Goal: Obtain resource: Download file/media

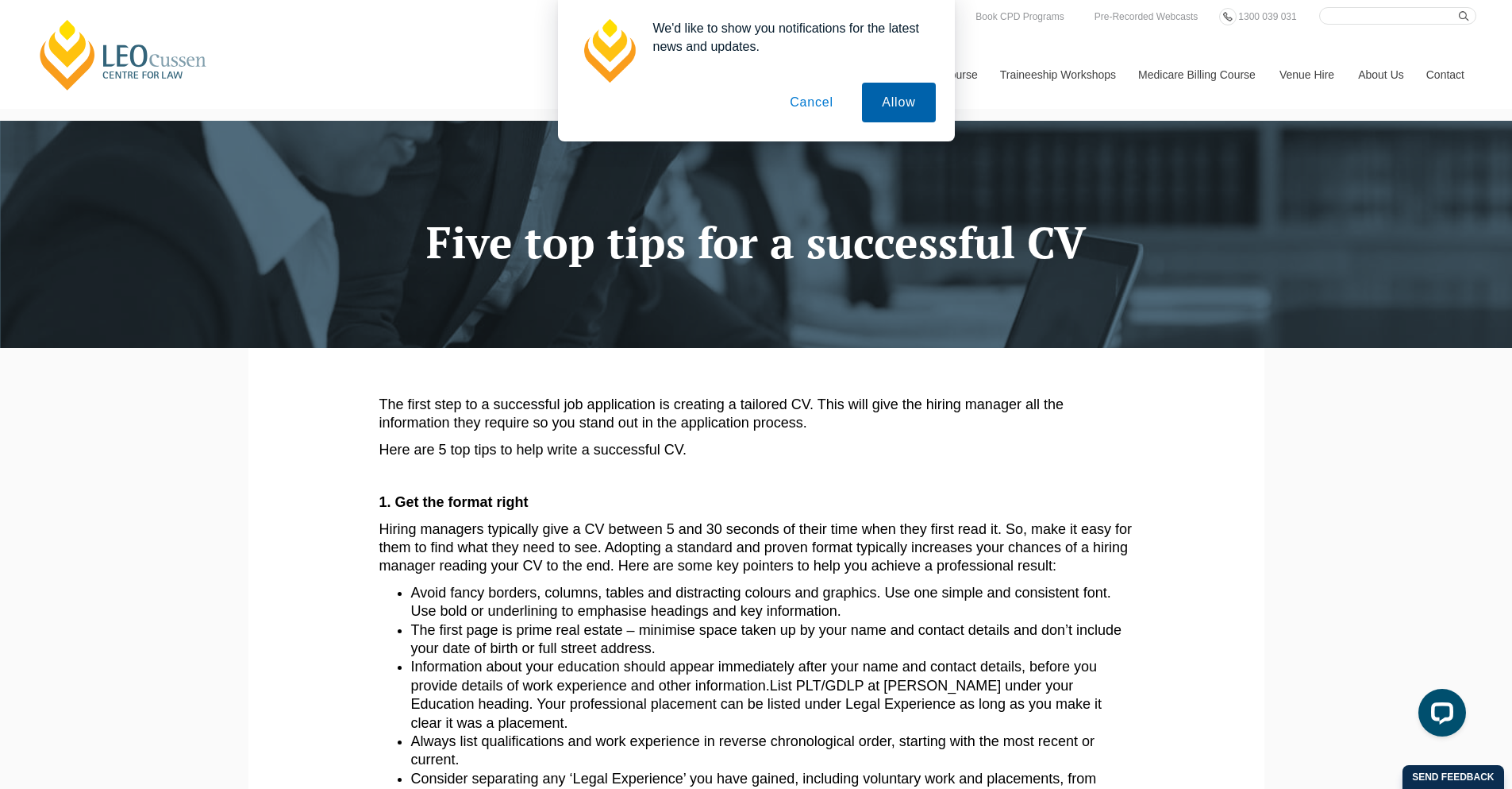
click at [893, 107] on button "Allow" at bounding box center [898, 102] width 73 height 40
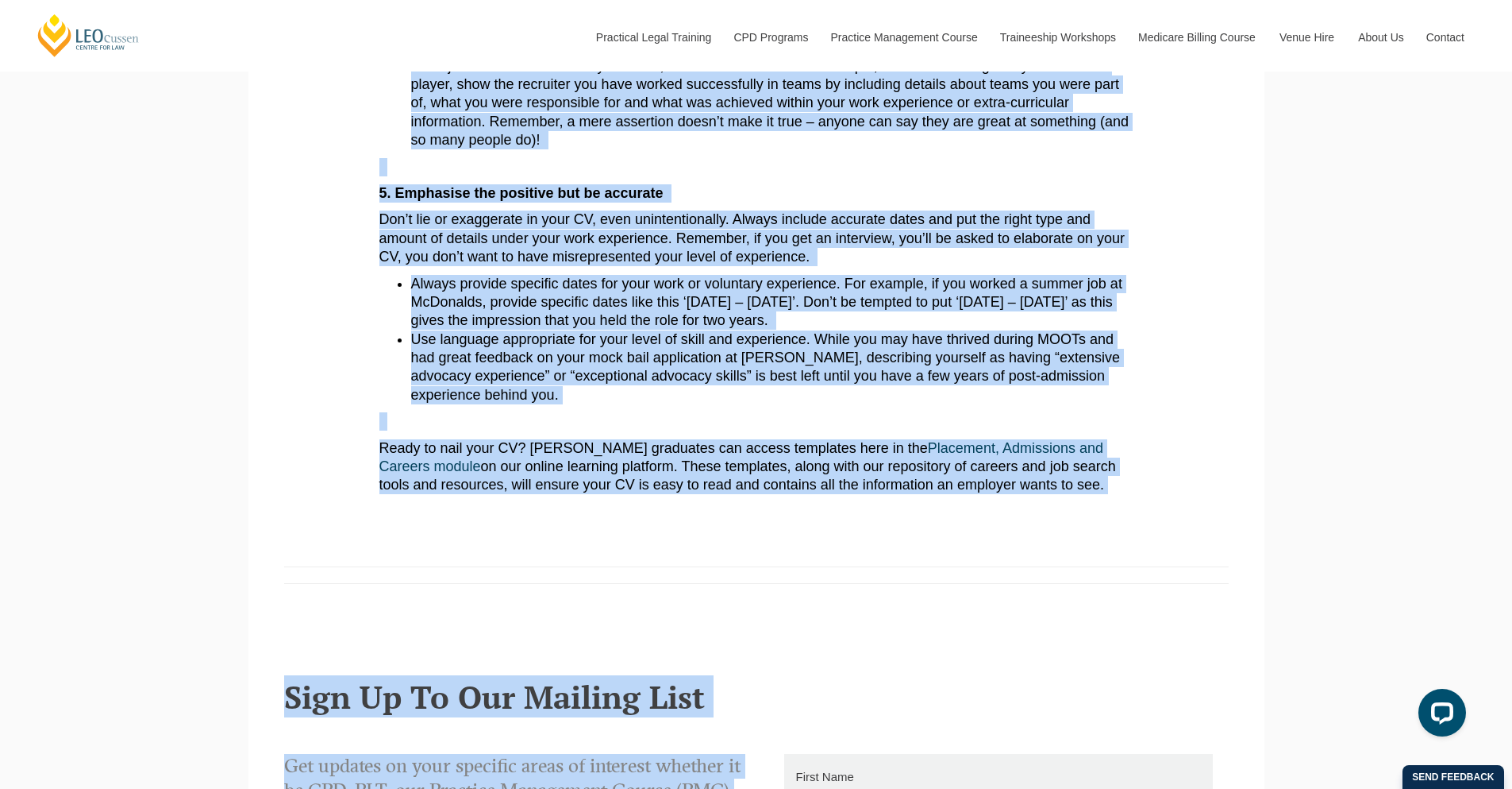
scroll to position [2076, 0]
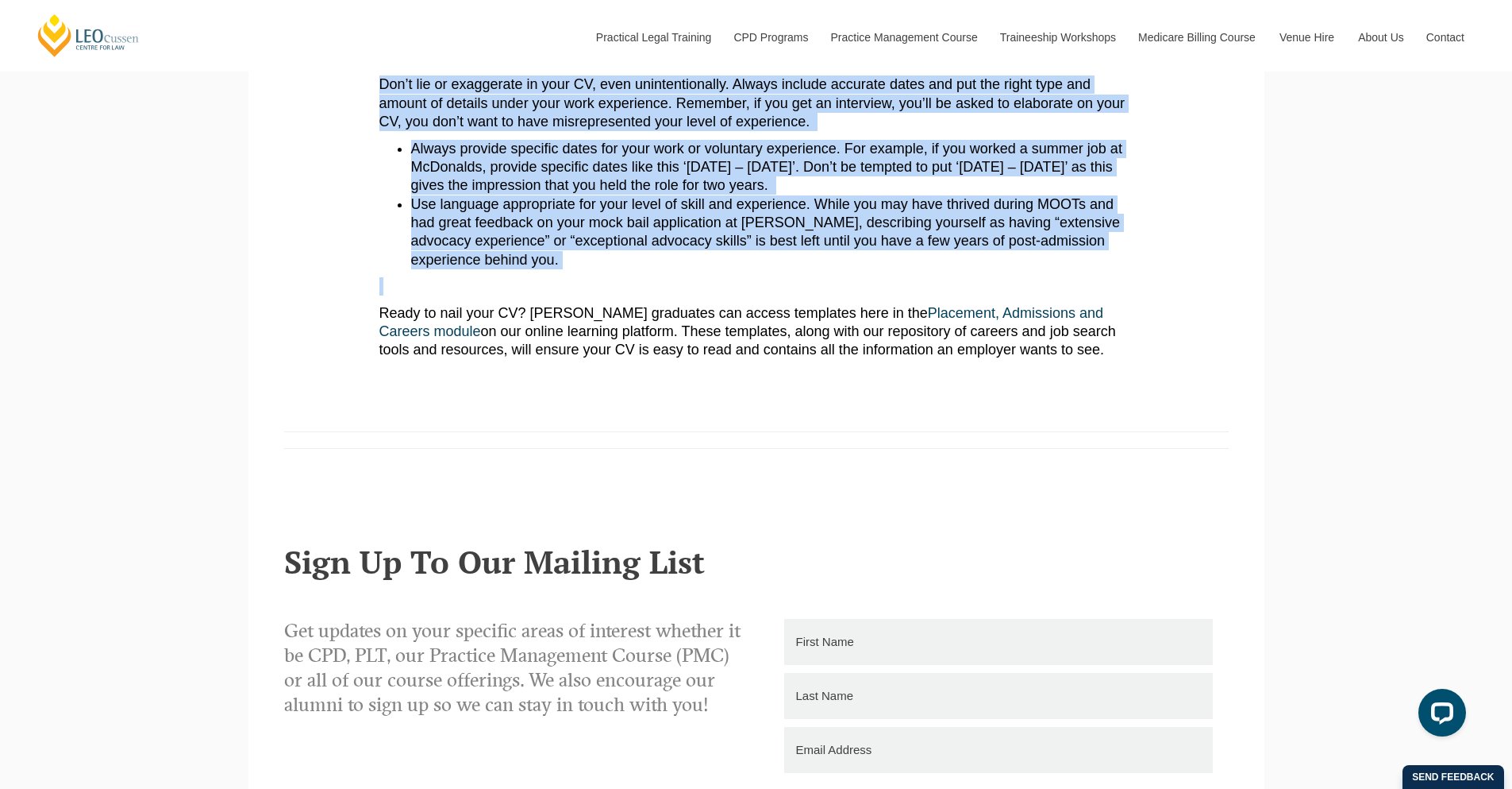
drag, startPoint x: 379, startPoint y: 111, endPoint x: 1121, endPoint y: 278, distance: 760.6
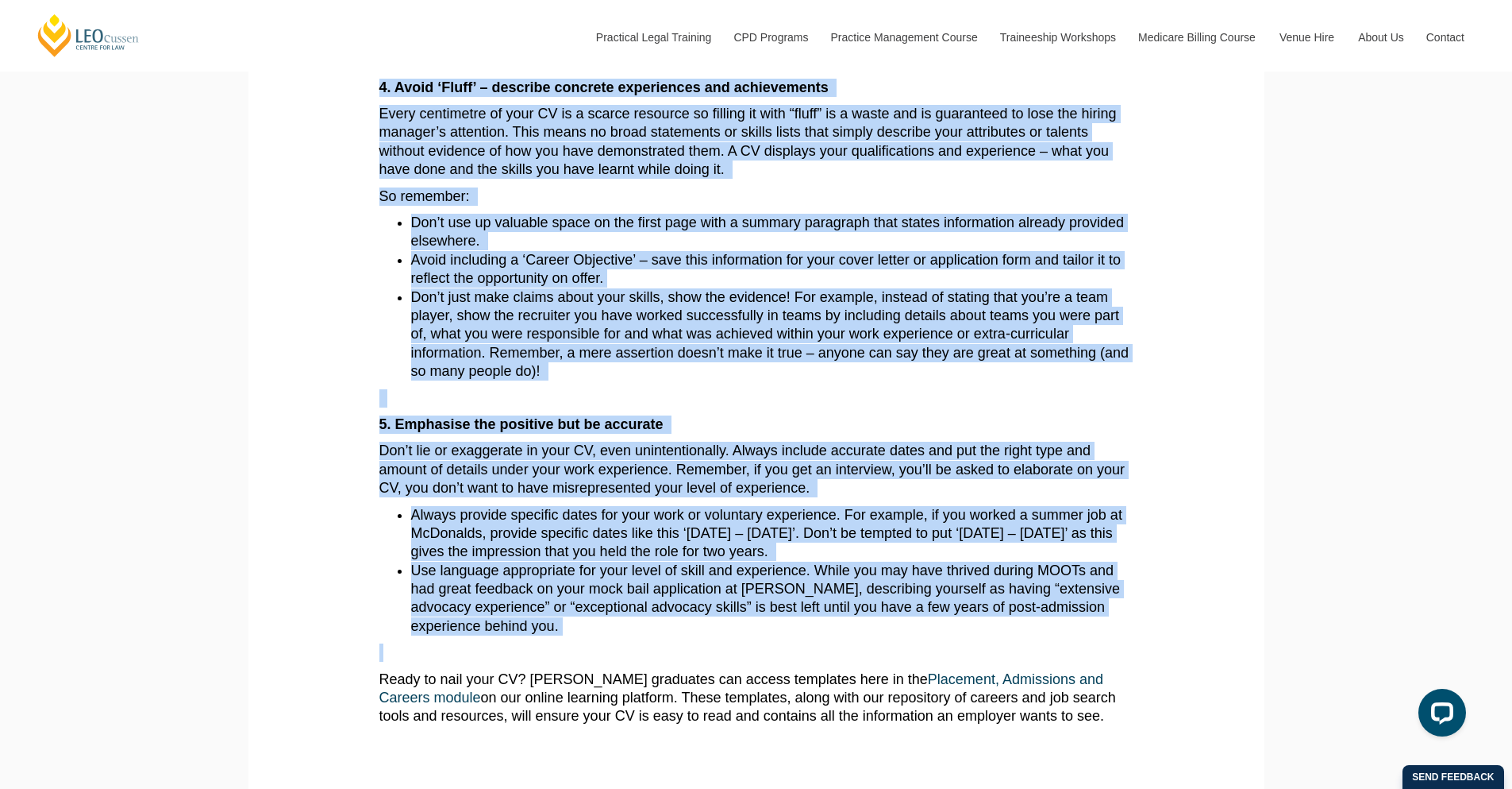
scroll to position [1714, 0]
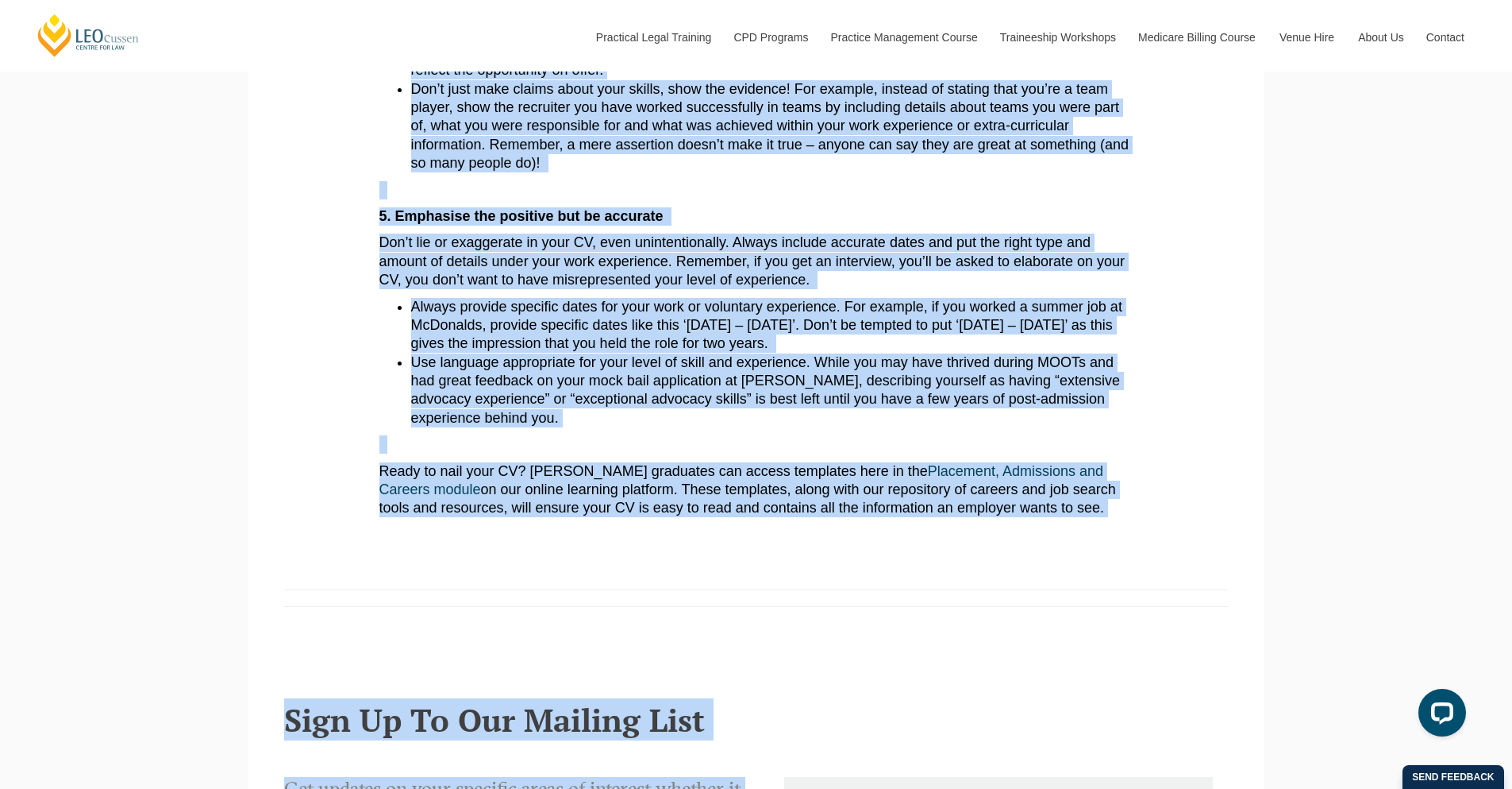
scroll to position [2054, 0]
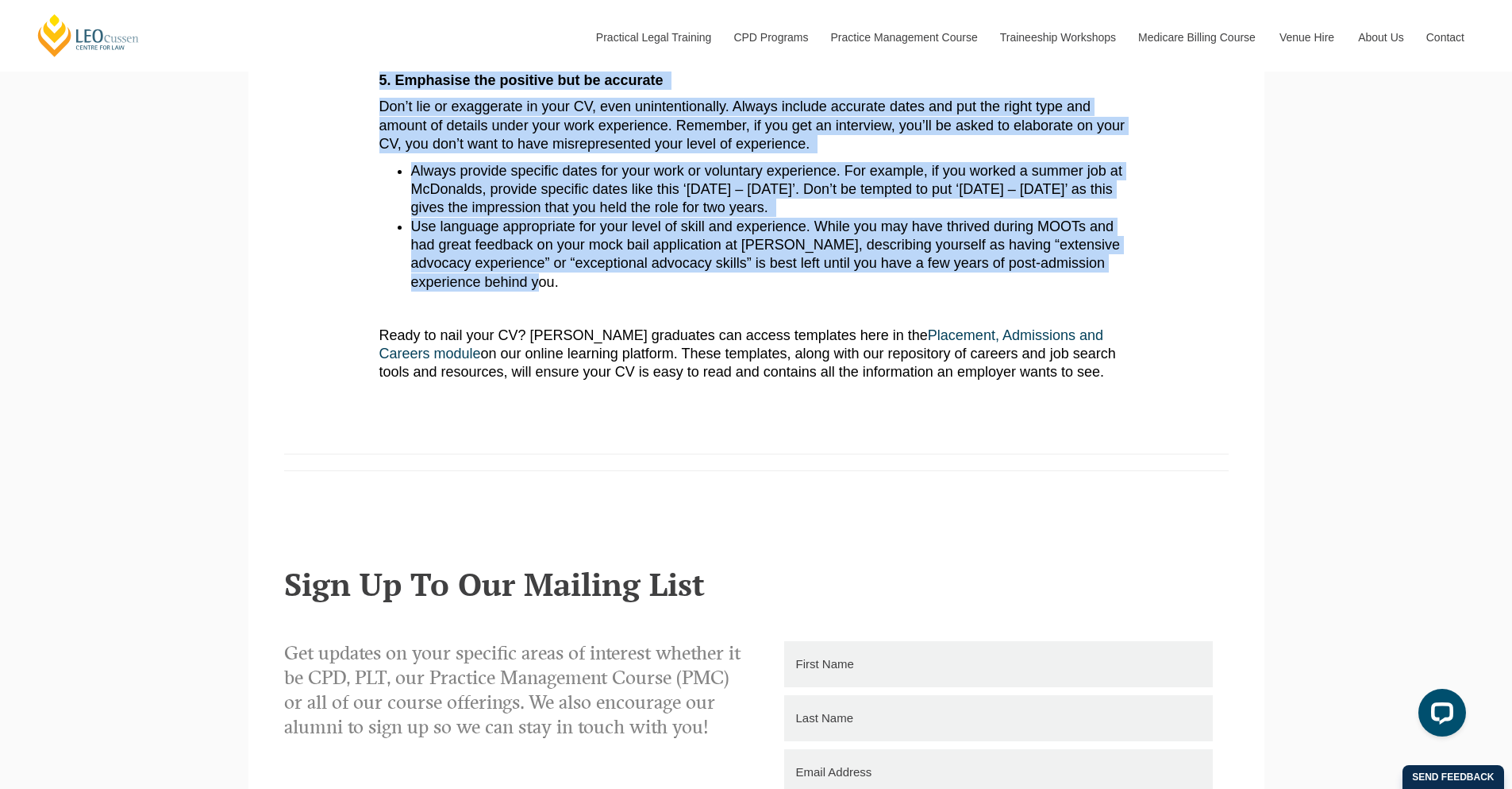
drag, startPoint x: 379, startPoint y: 150, endPoint x: 609, endPoint y: 288, distance: 268.2
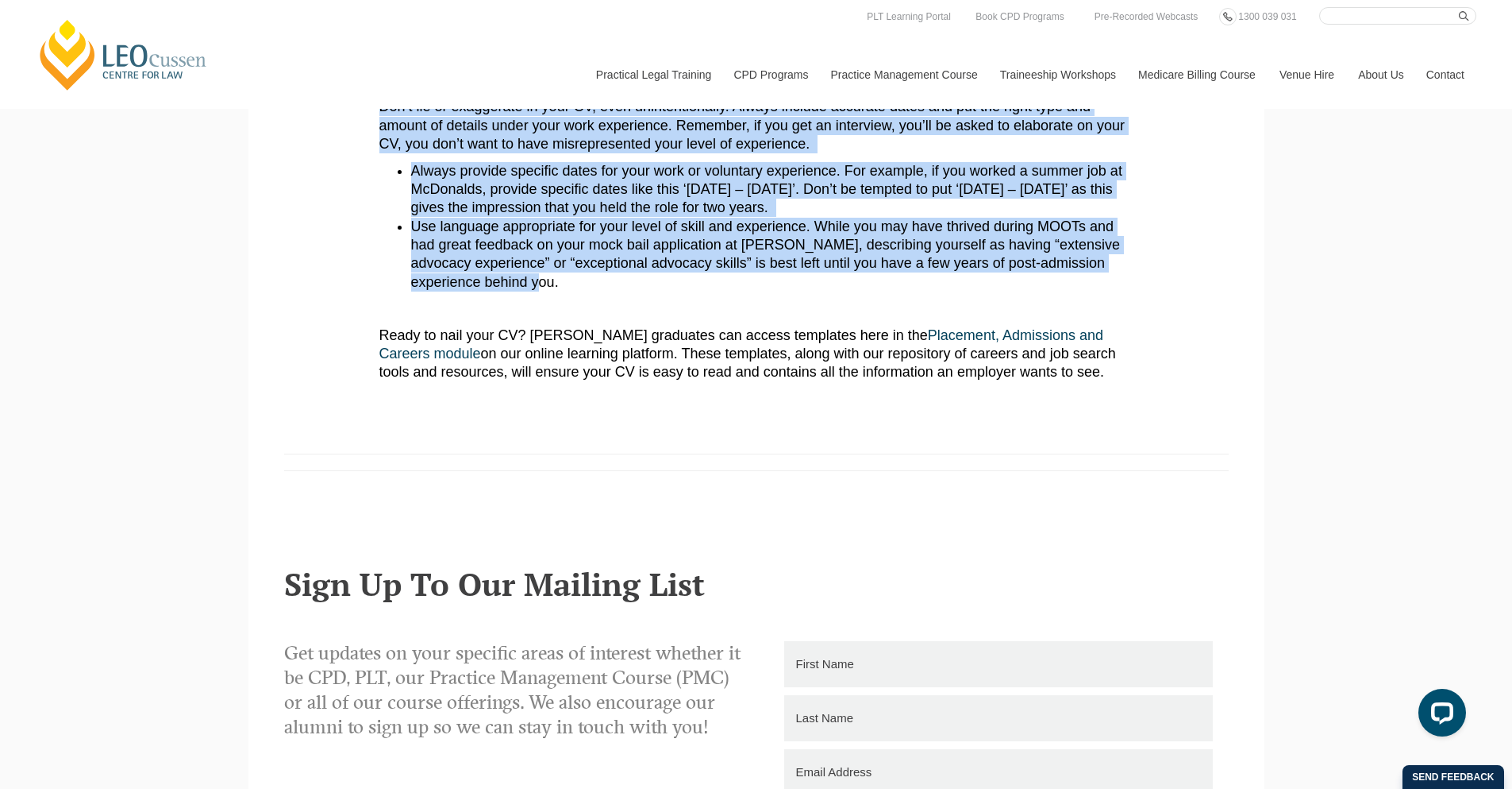
click at [489, 114] on span "Don’t lie or exaggerate in your CV, even unintentionally. Always include accura…" at bounding box center [752, 124] width 746 height 53
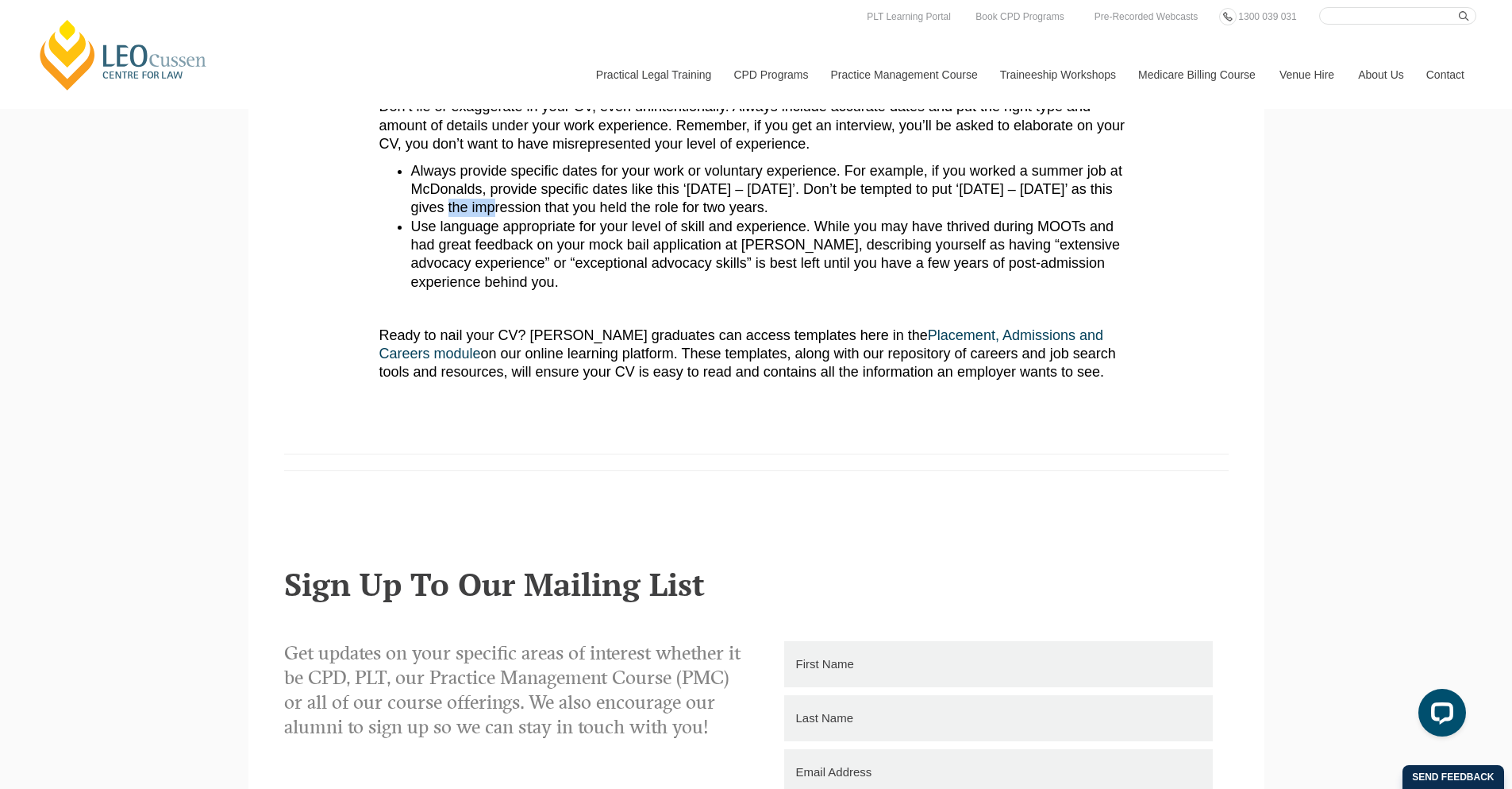
drag, startPoint x: 477, startPoint y: 214, endPoint x: 524, endPoint y: 211, distance: 47.1
click at [524, 211] on span "Always provide specific dates for your work or voluntary experience. For exampl…" at bounding box center [766, 189] width 711 height 53
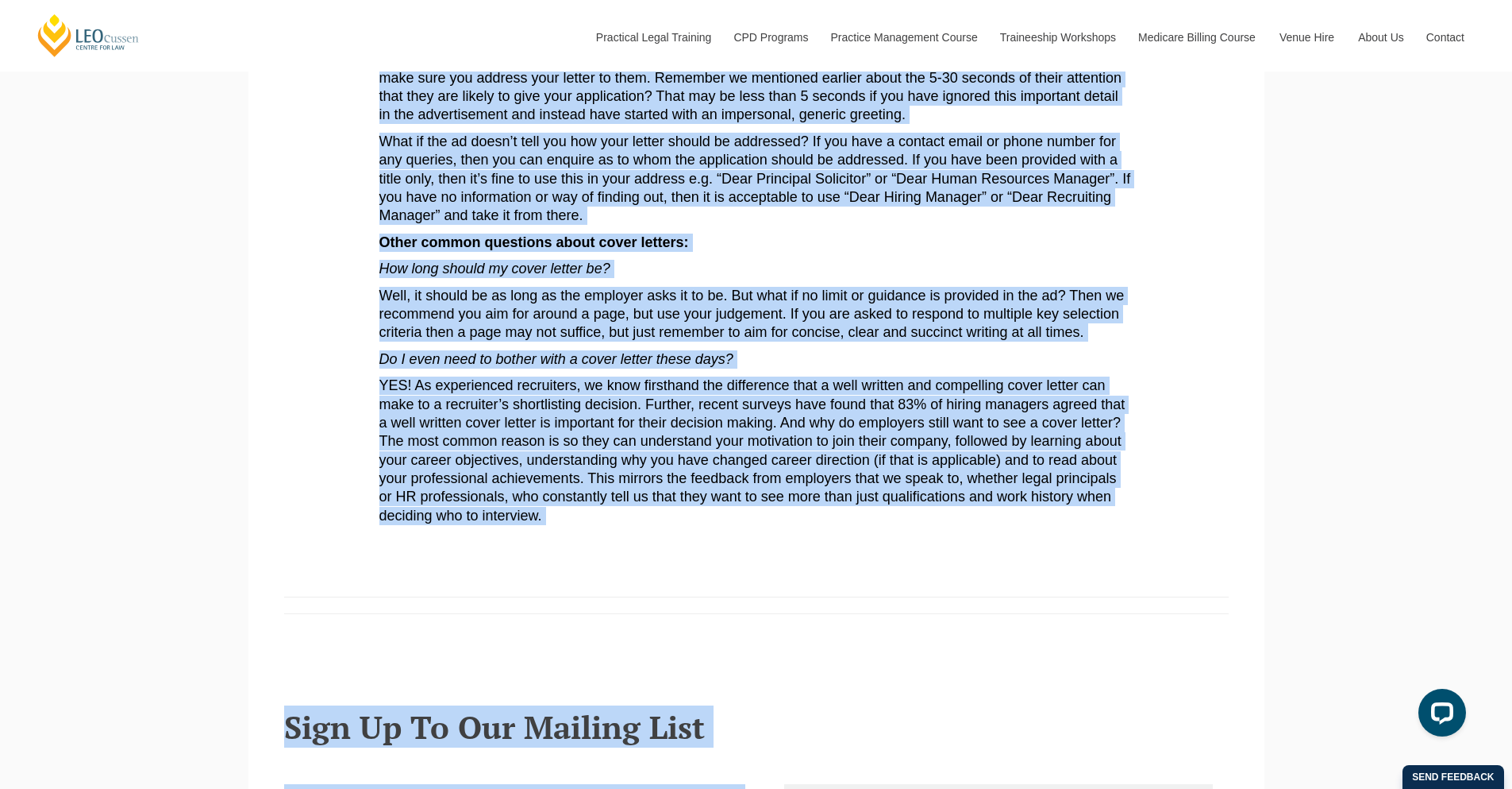
scroll to position [1537, 0]
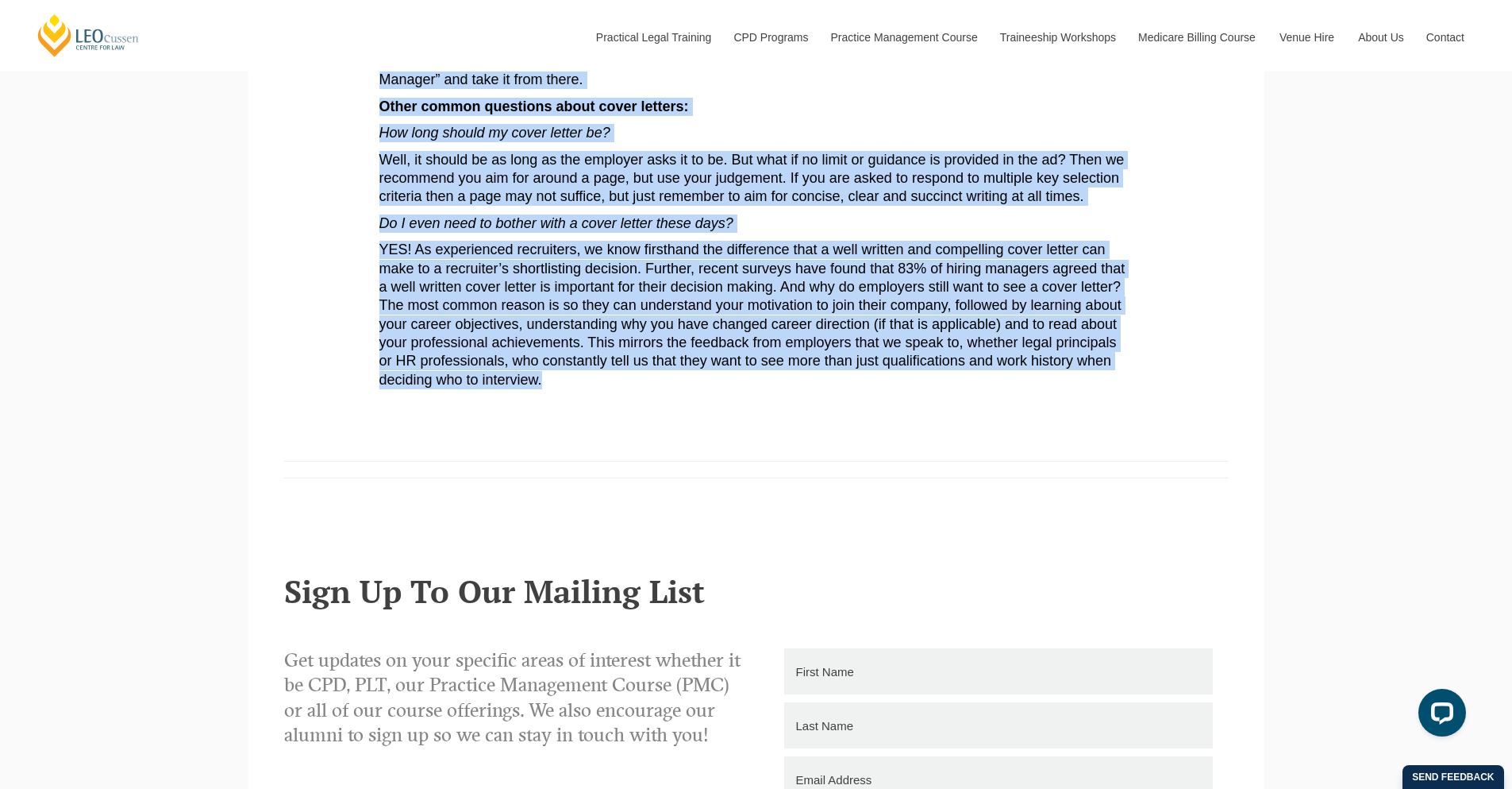
drag, startPoint x: 382, startPoint y: 403, endPoint x: 637, endPoint y: 397, distance: 255.1
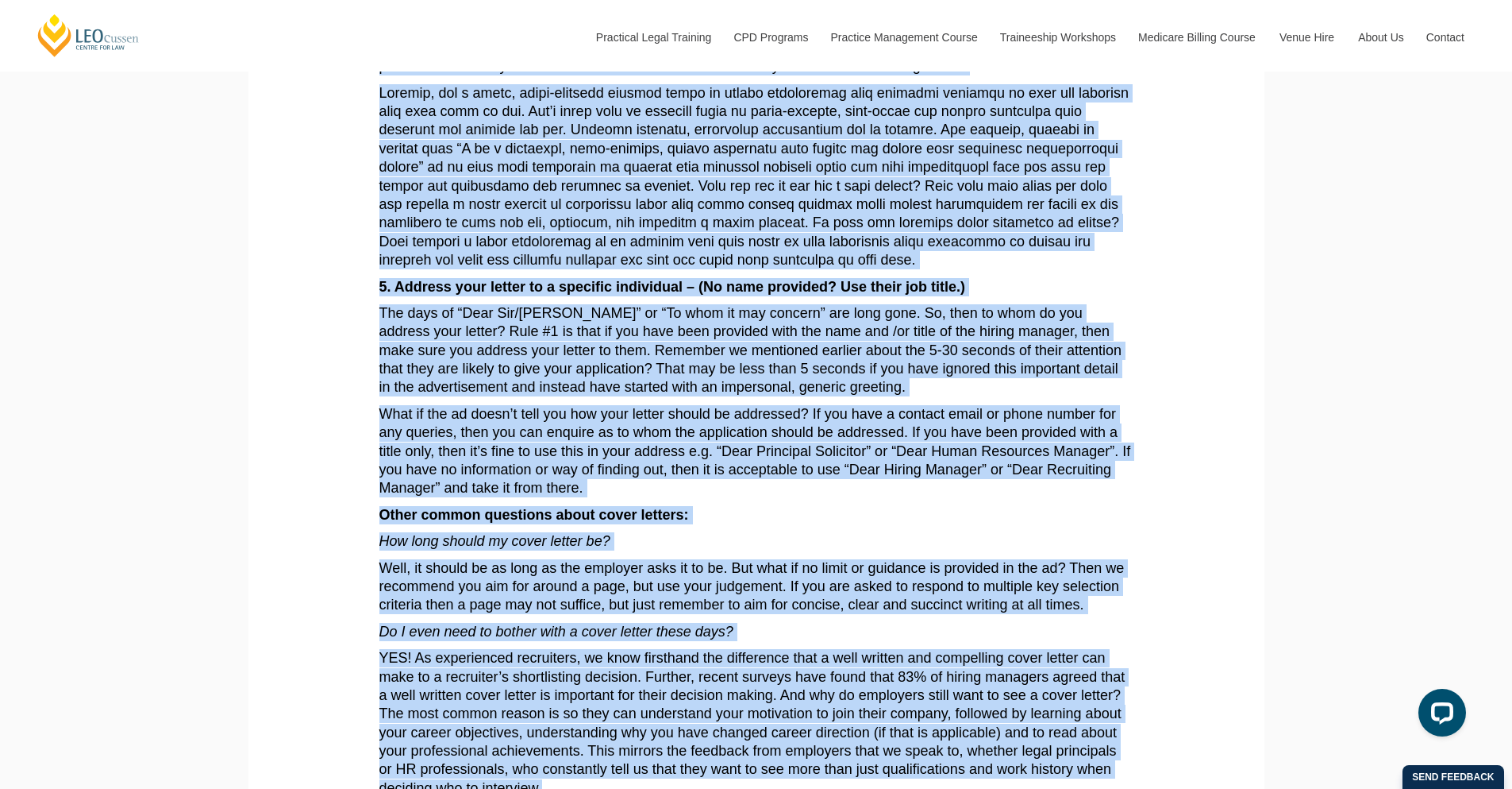
scroll to position [1136, 0]
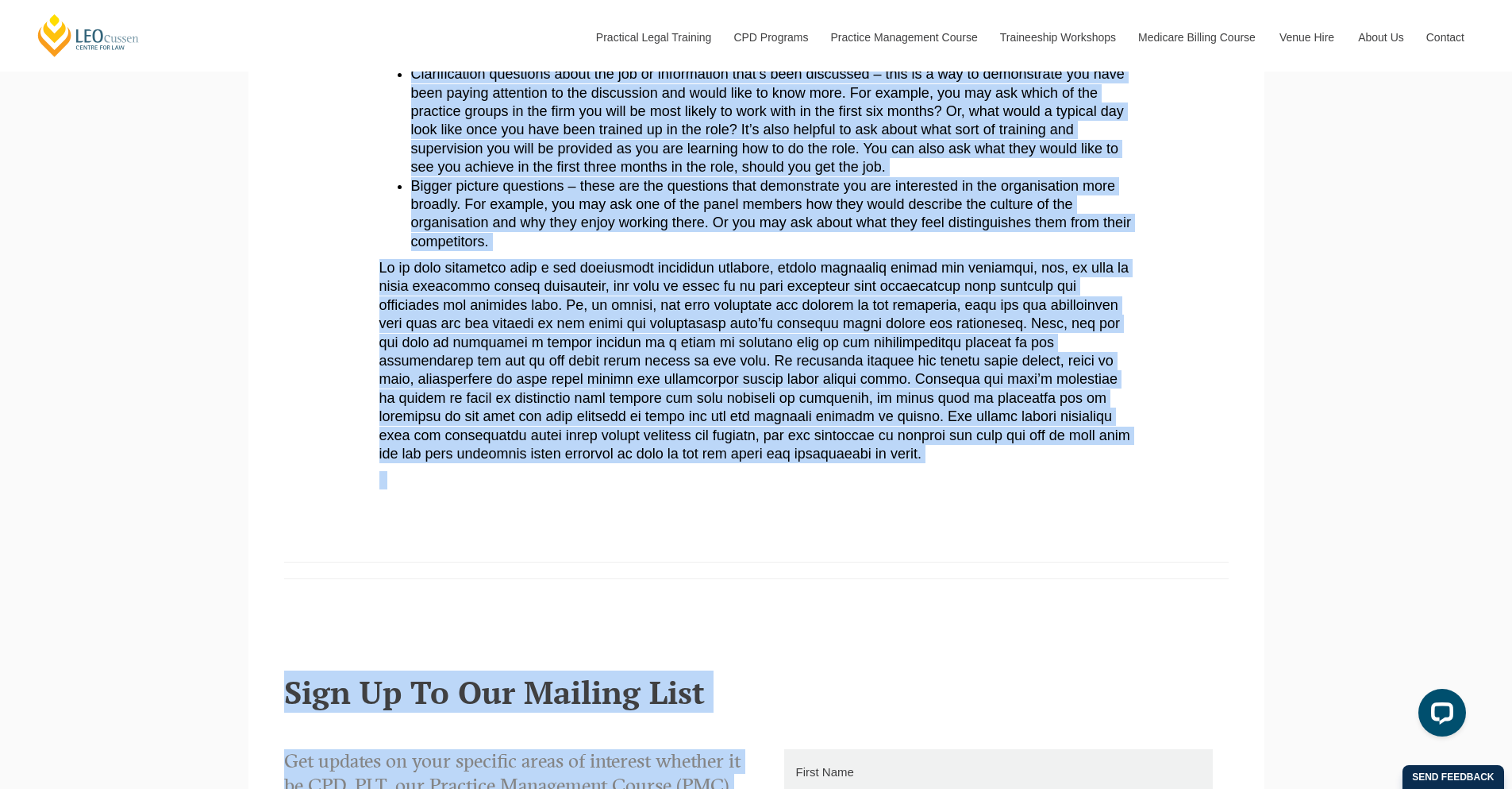
scroll to position [1696, 0]
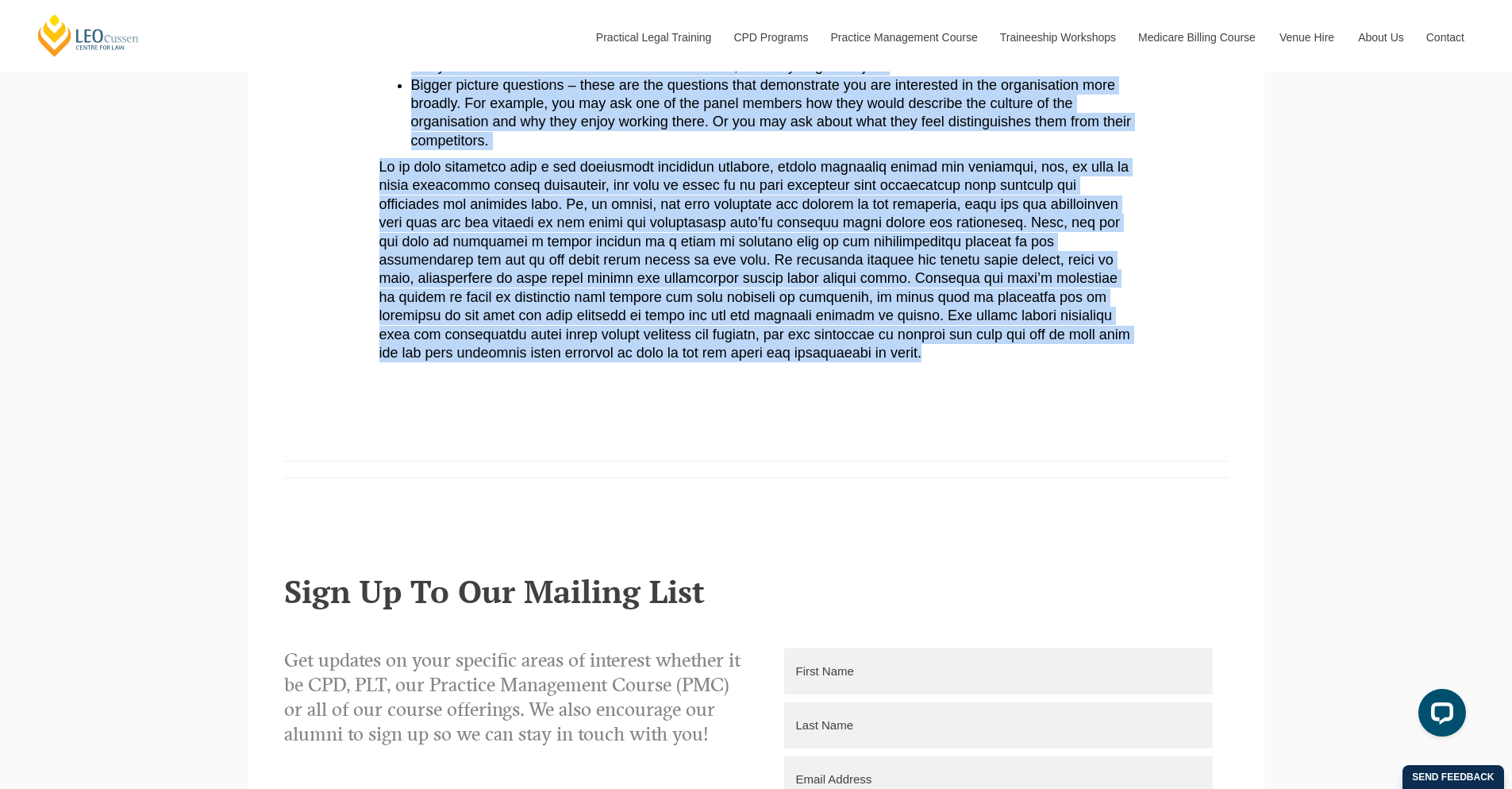
drag, startPoint x: 379, startPoint y: 121, endPoint x: 711, endPoint y: 353, distance: 405.0
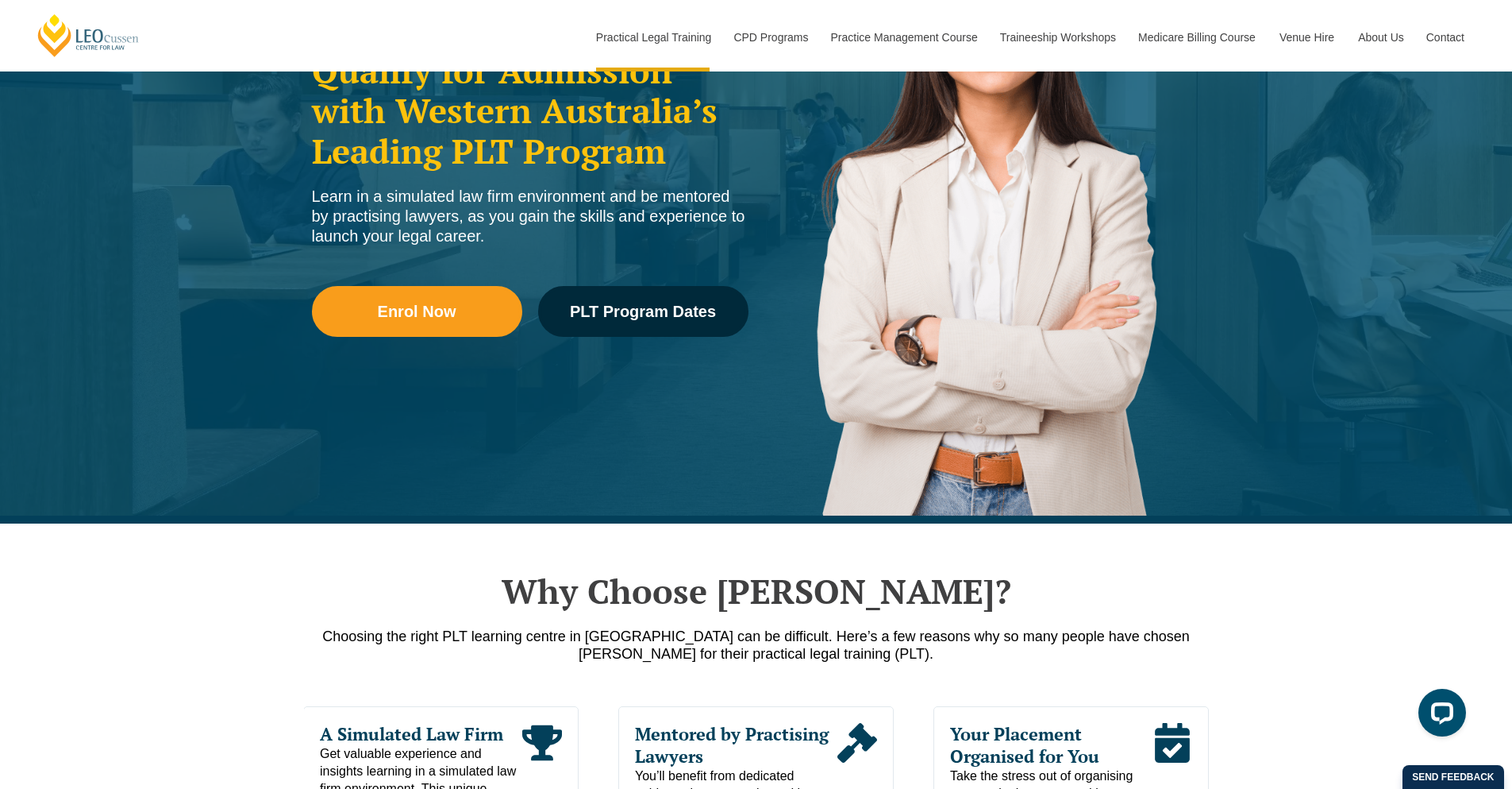
scroll to position [233, 0]
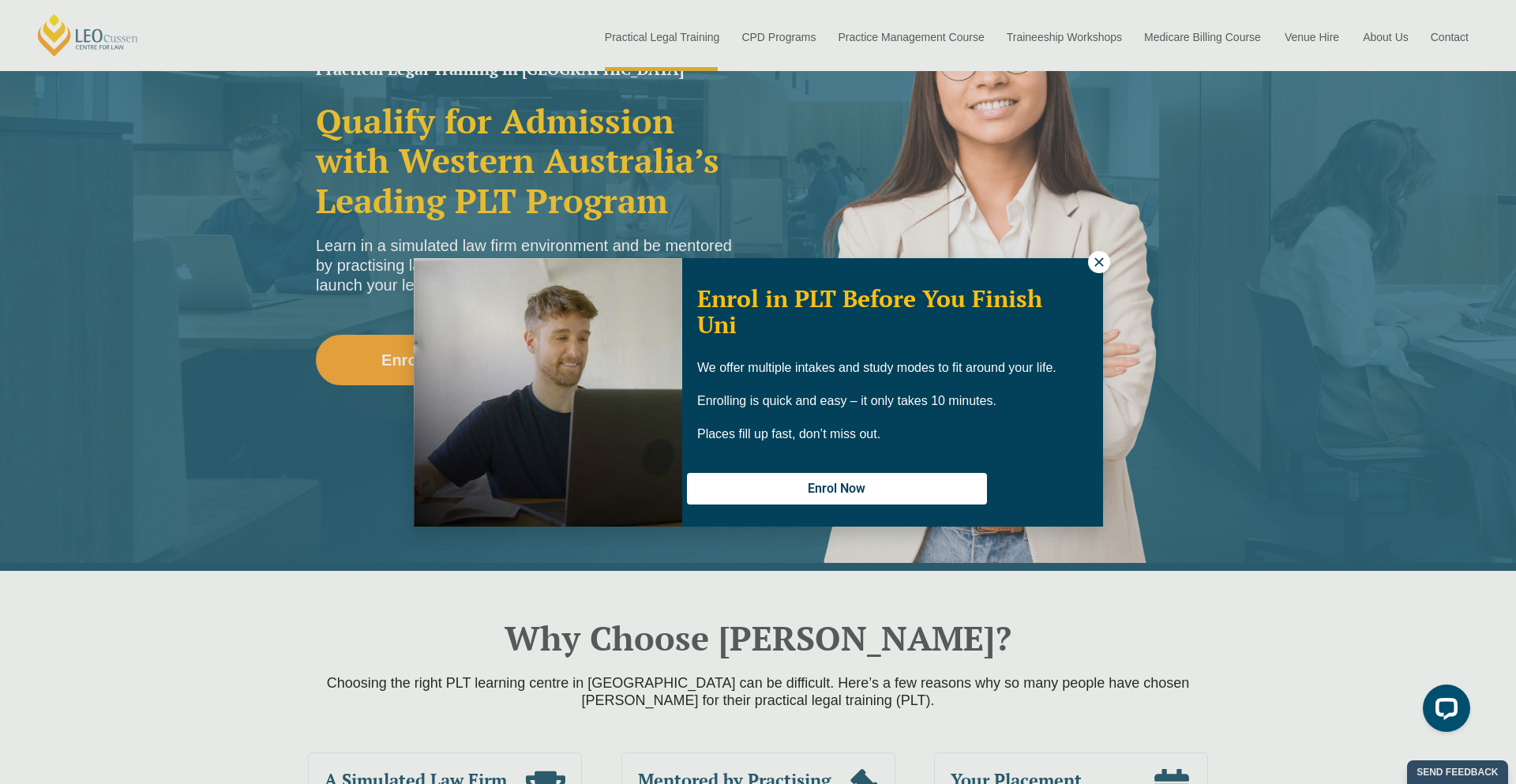
drag, startPoint x: 1513, startPoint y: 51, endPoint x: 1507, endPoint y: 111, distance: 60.3
click at [1503, 111] on html "Leo Cussen Centre for Law Search here Practical Legal Training Our Practical Le…" at bounding box center [758, 160] width 1516 height 784
click at [1097, 261] on icon at bounding box center [1099, 261] width 8 height 8
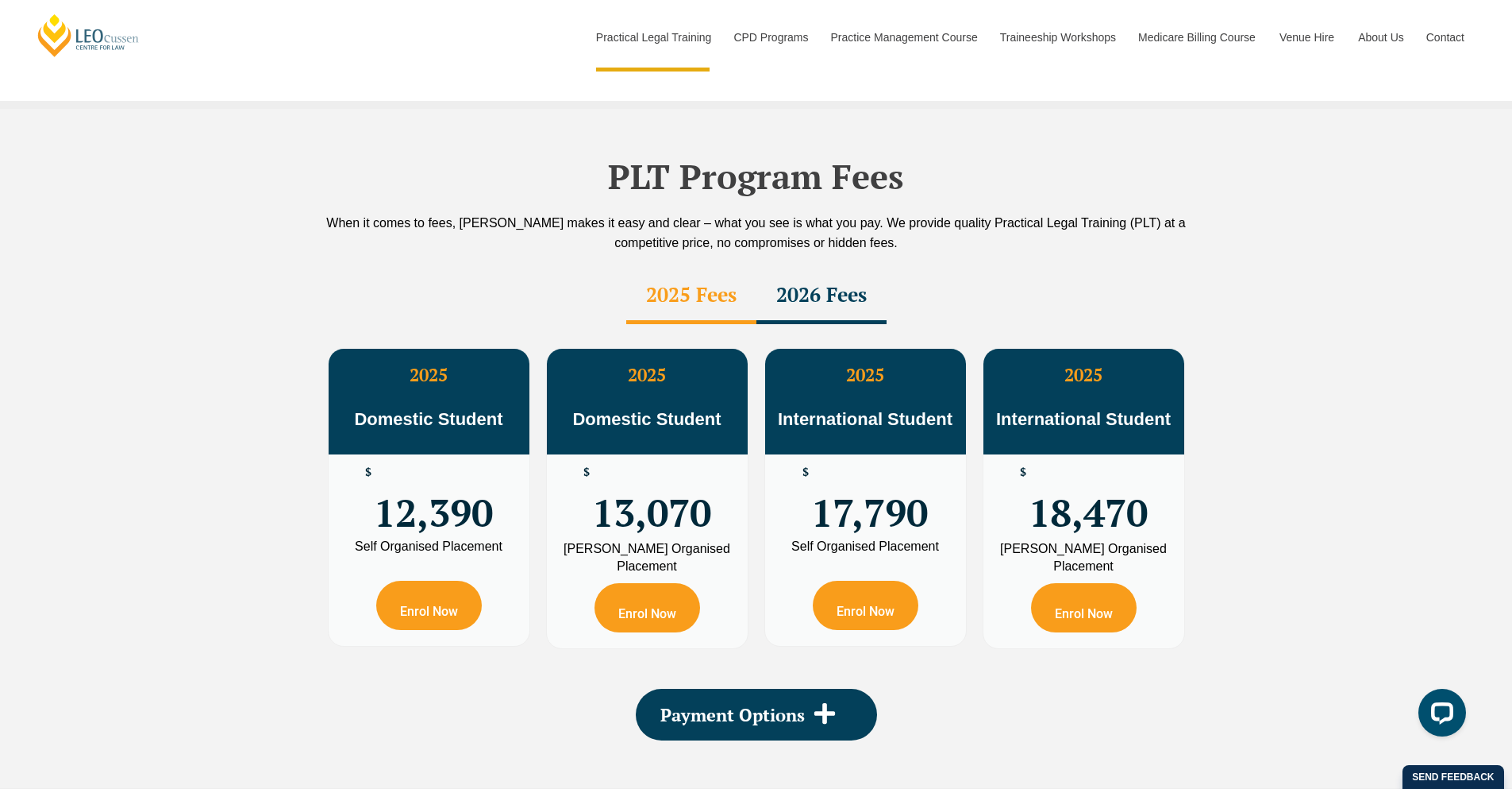
scroll to position [2715, 0]
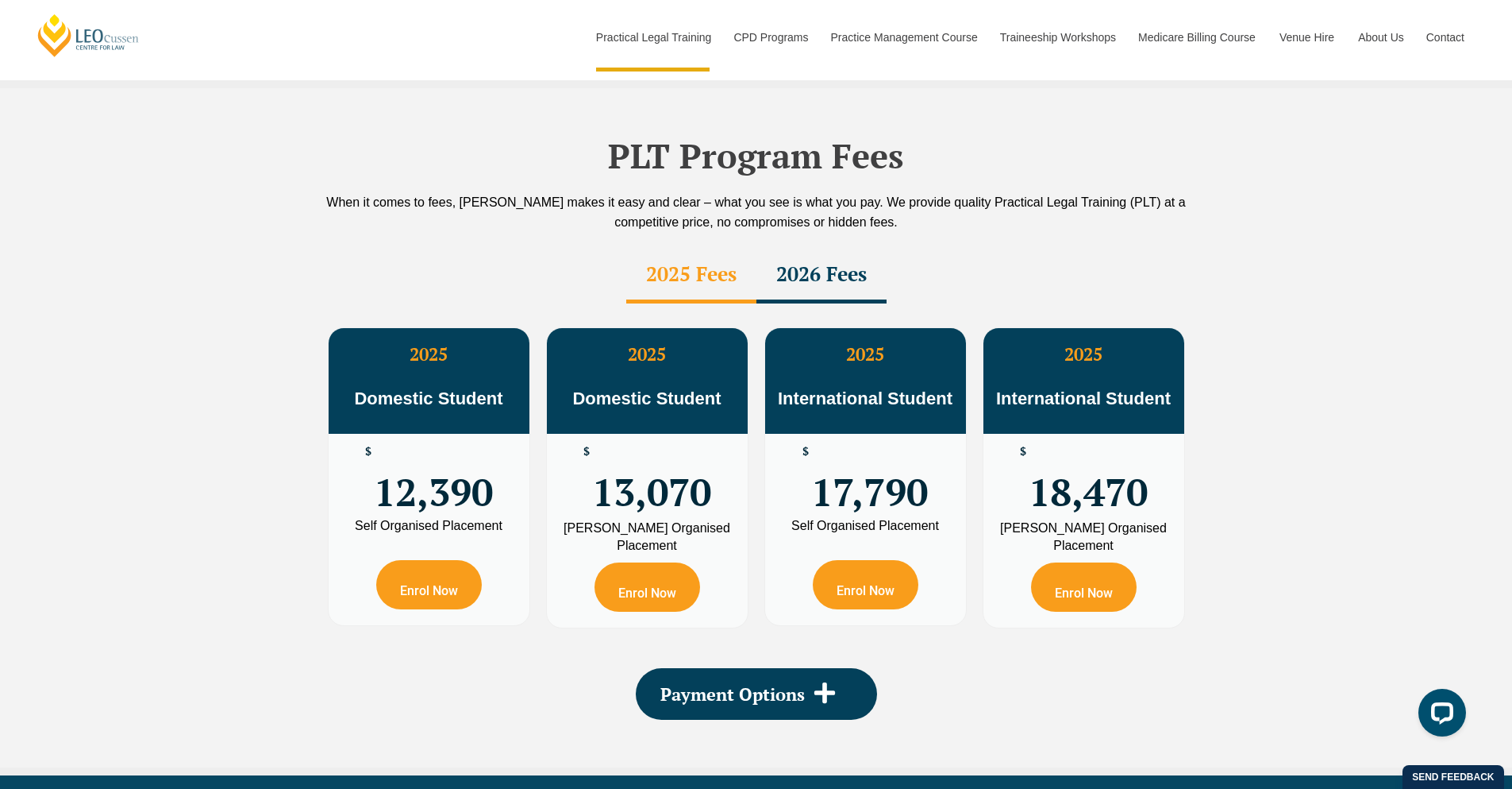
click at [819, 248] on div "2026 Fees" at bounding box center [822, 276] width 130 height 56
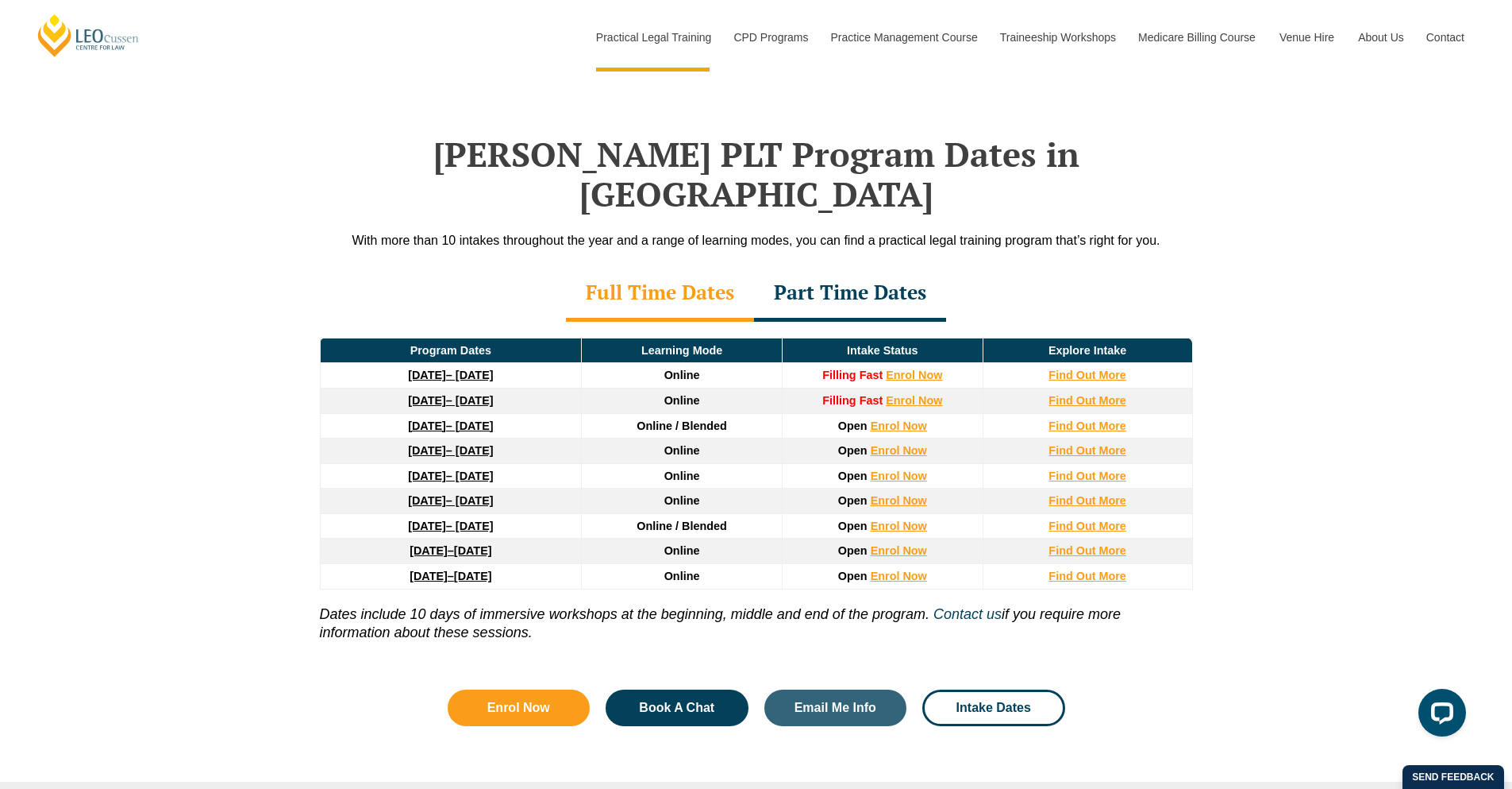
scroll to position [1963, 0]
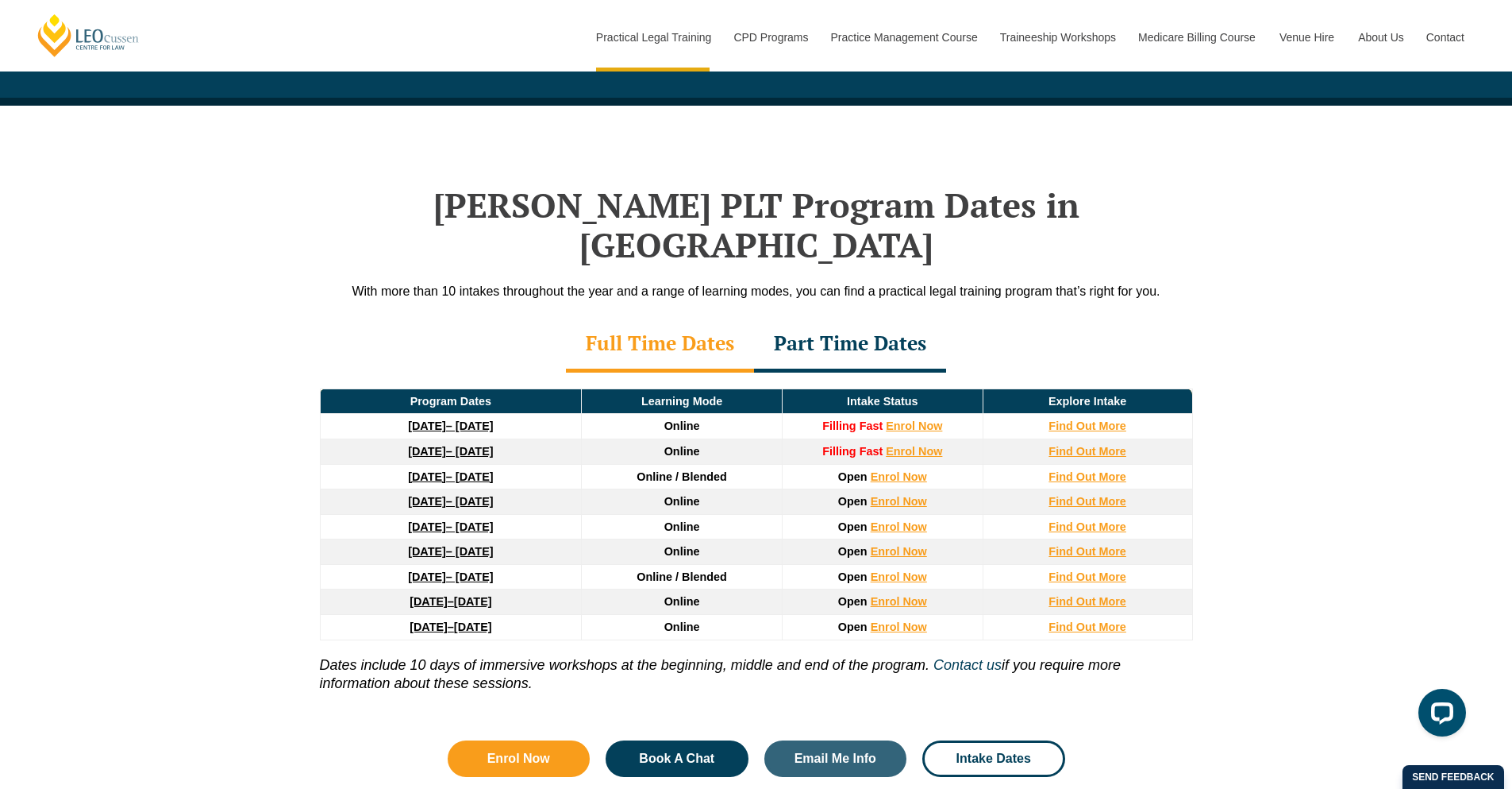
click at [799, 317] on div "Part Time Dates" at bounding box center [849, 345] width 192 height 56
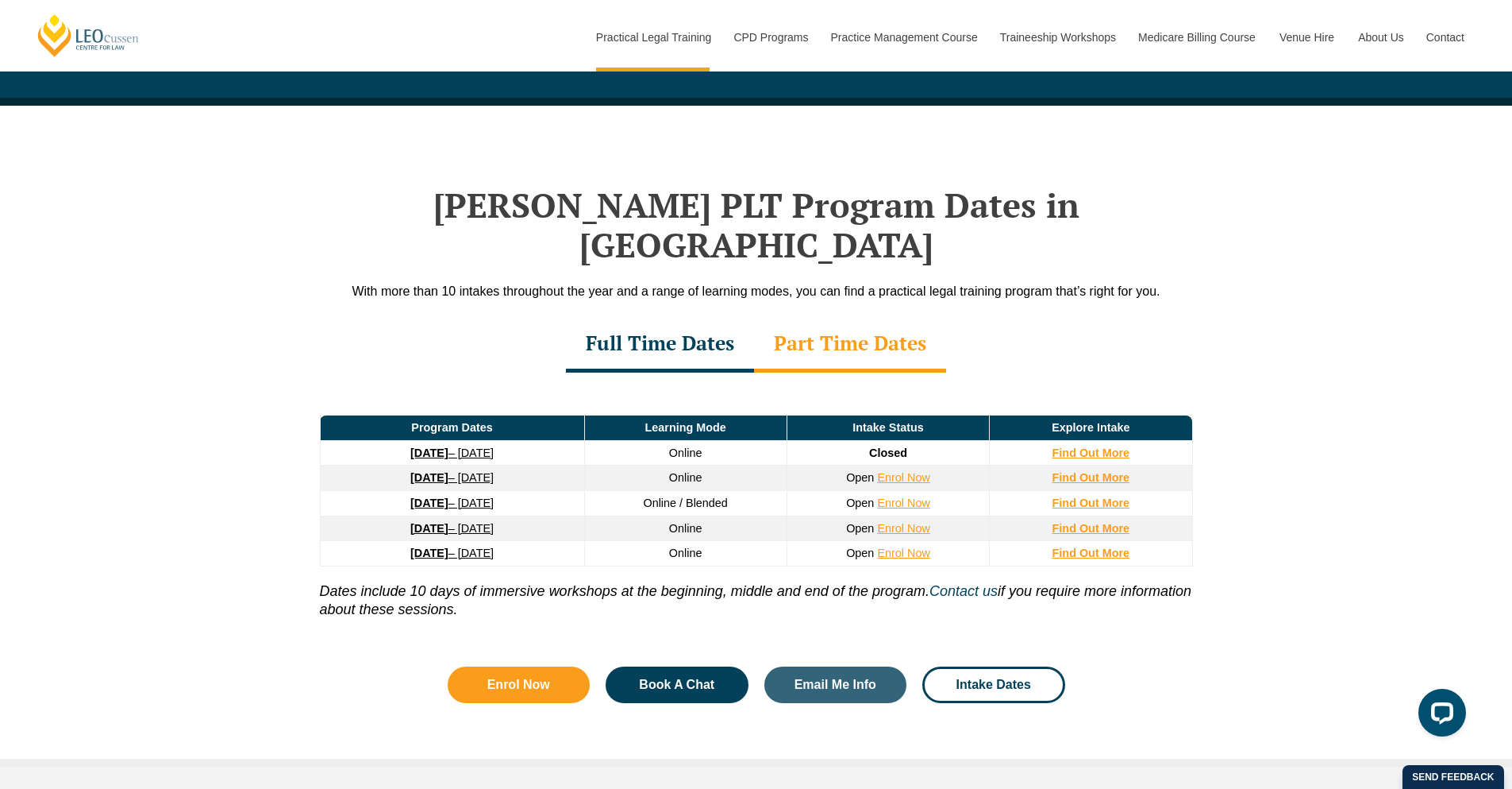
click at [644, 317] on div "Full Time Dates" at bounding box center [660, 345] width 188 height 56
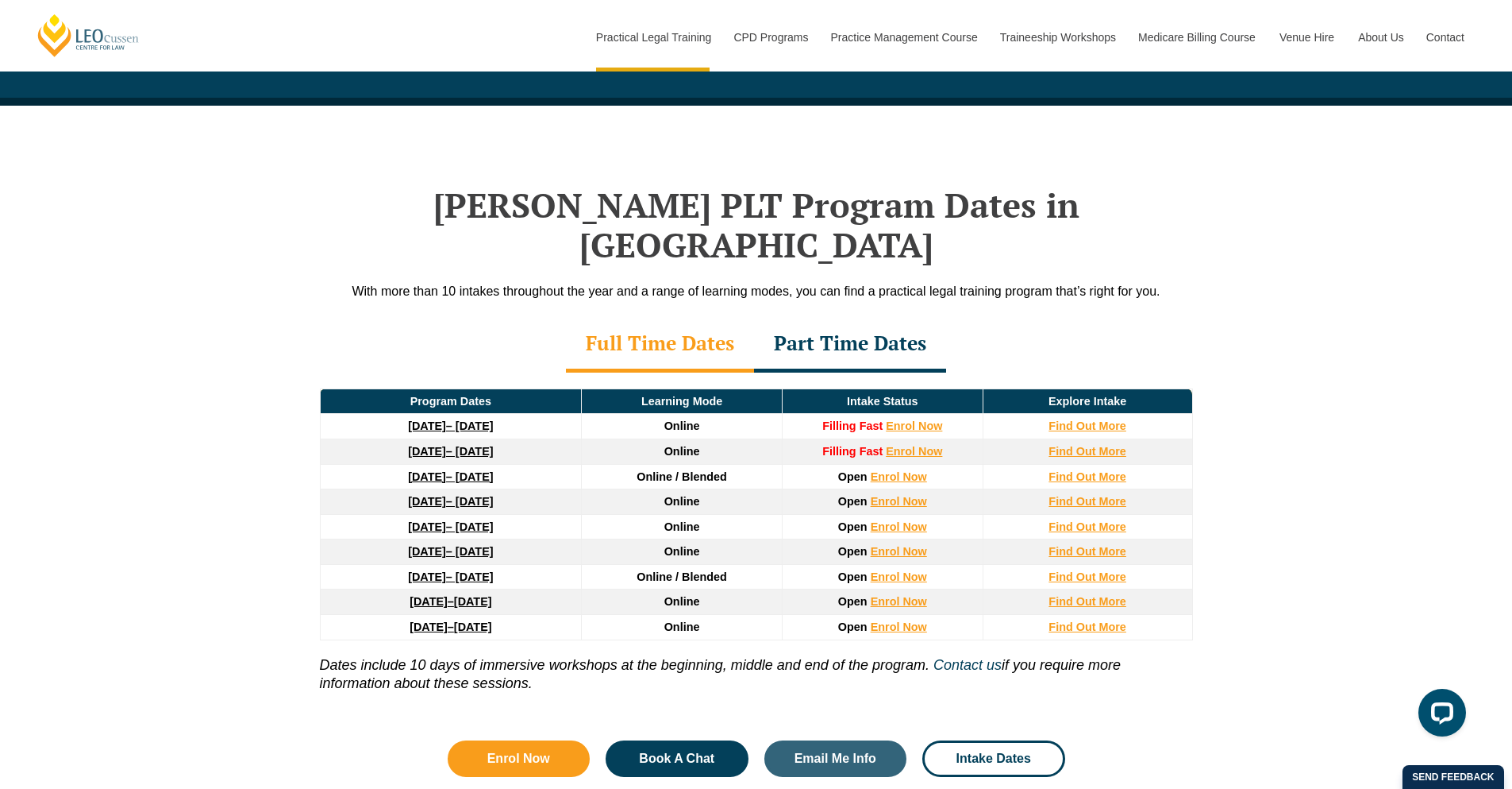
click at [811, 317] on div "Part Time Dates" at bounding box center [849, 345] width 192 height 56
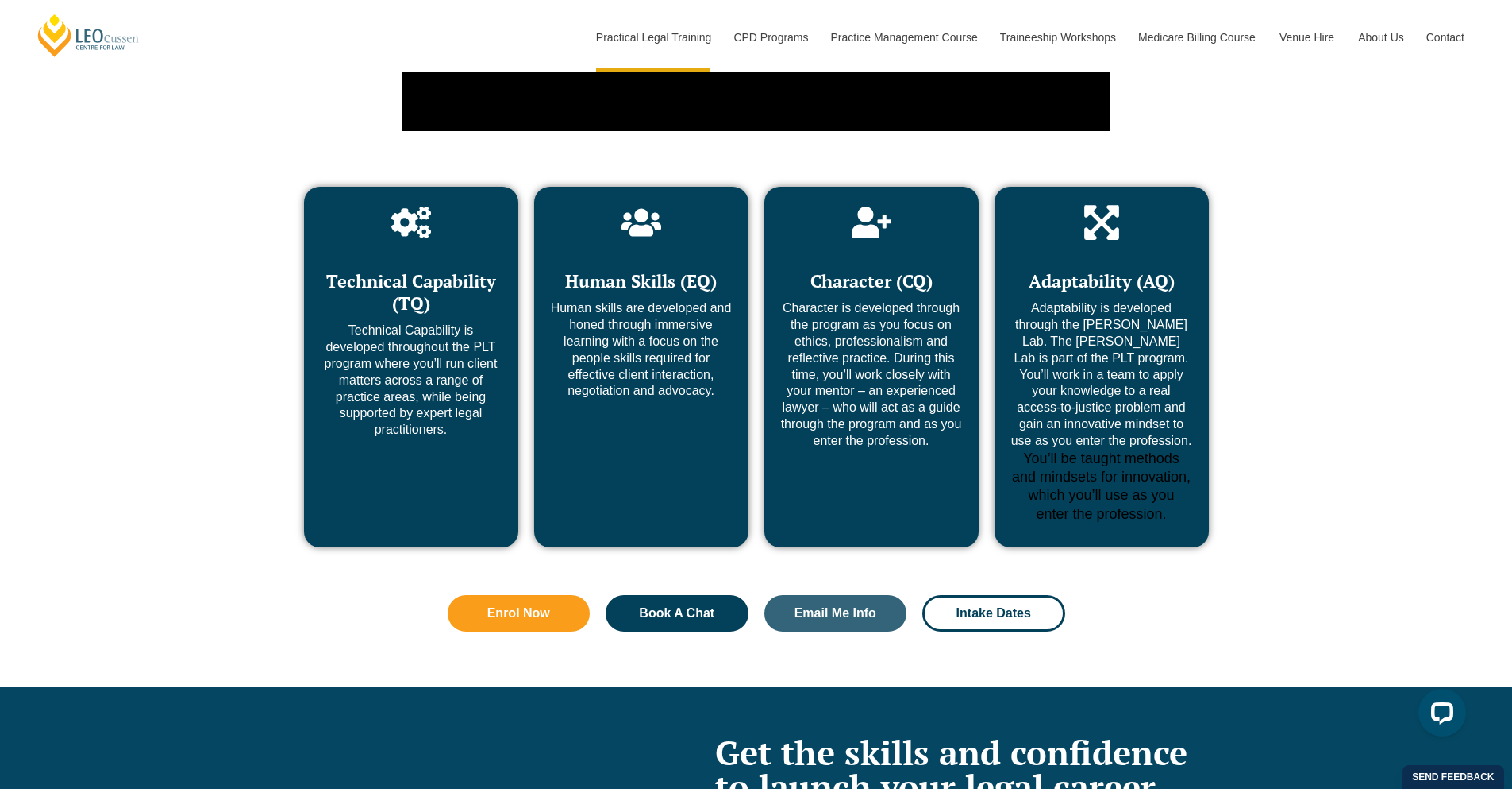
scroll to position [5965, 0]
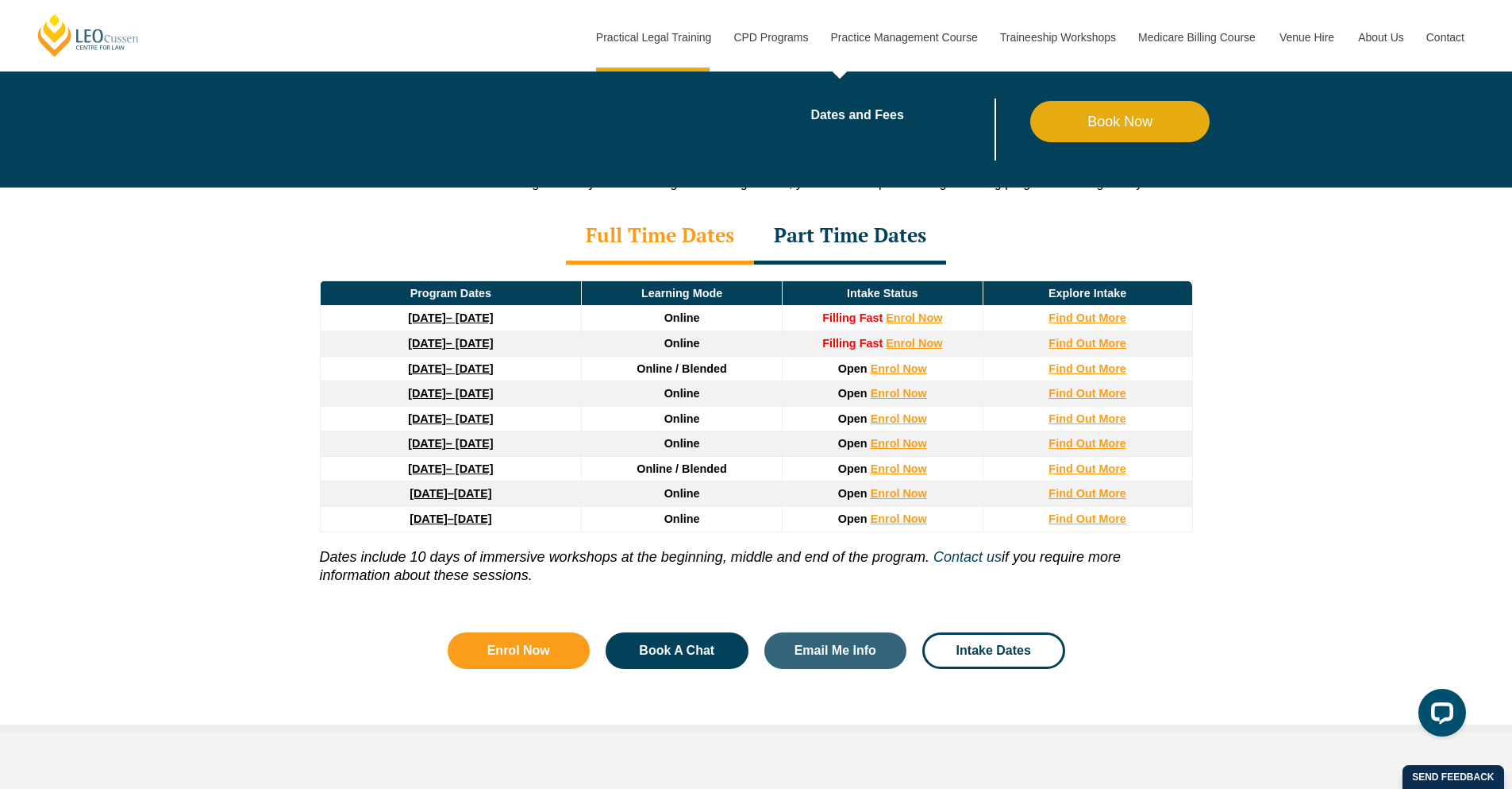
scroll to position [2073, 0]
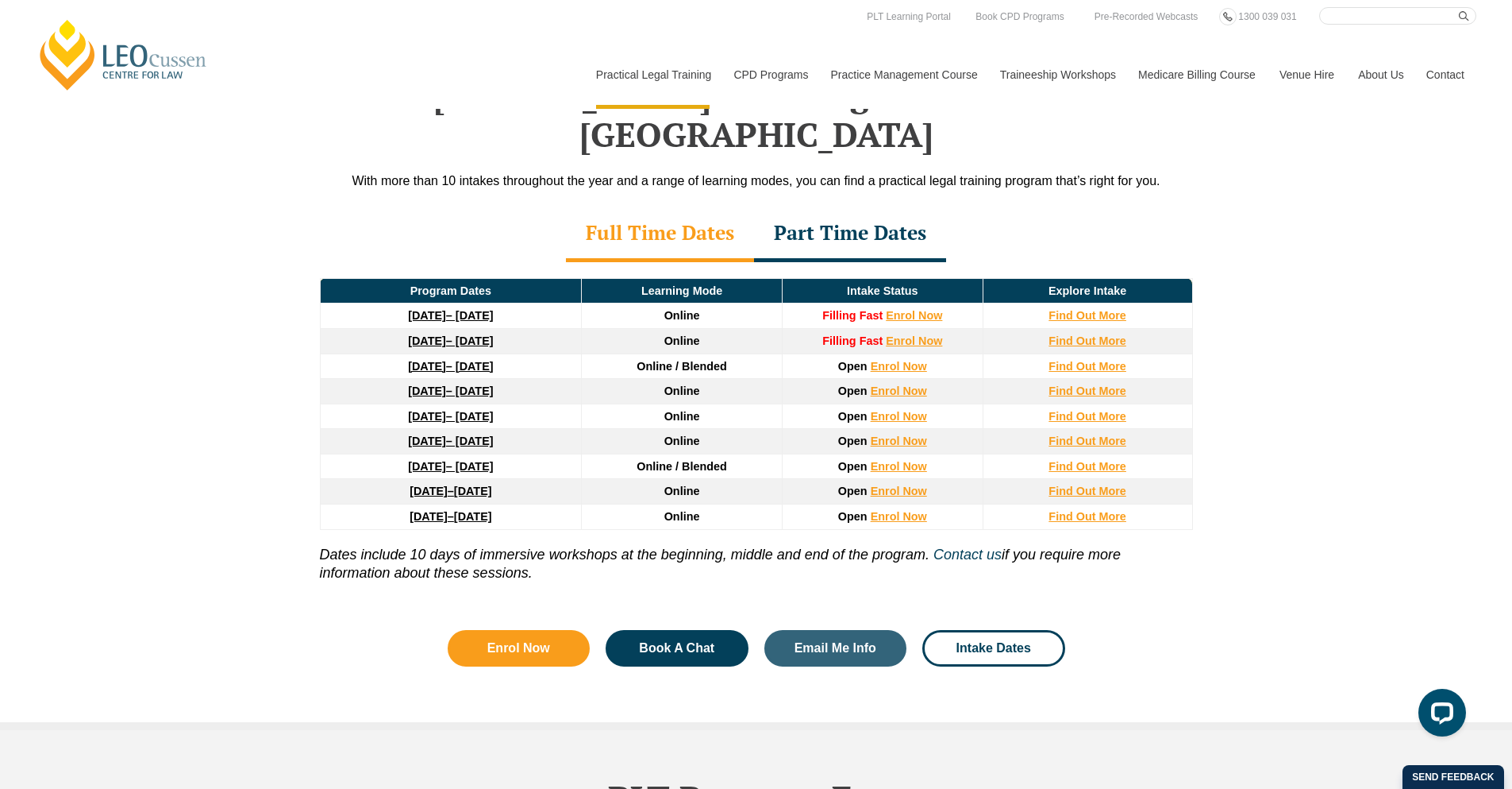
click at [1335, 243] on div "[PERSON_NAME] PLT Program Dates in [GEOGRAPHIC_DATA] With more than 10 intakes …" at bounding box center [756, 362] width 1512 height 735
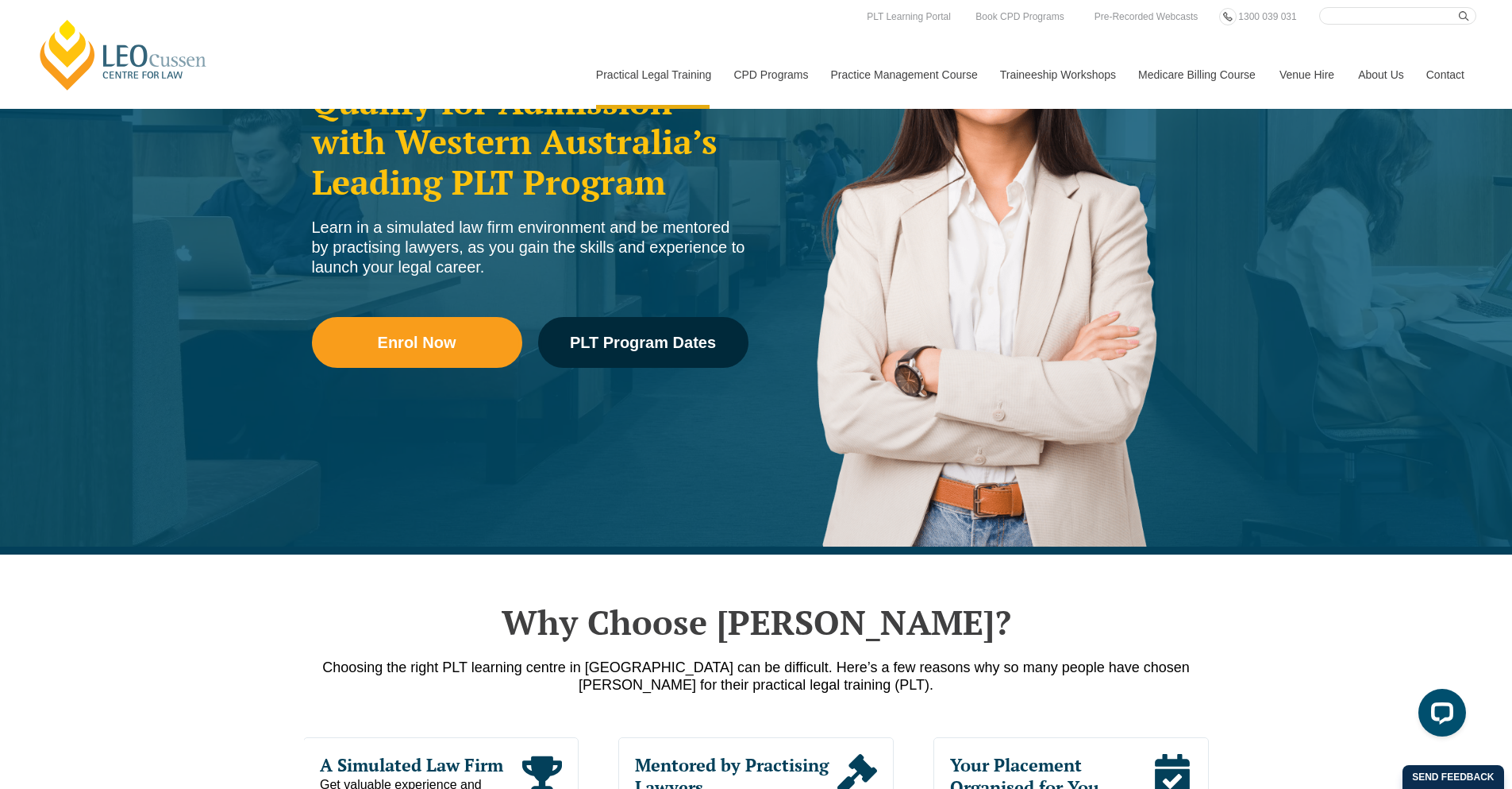
scroll to position [0, 0]
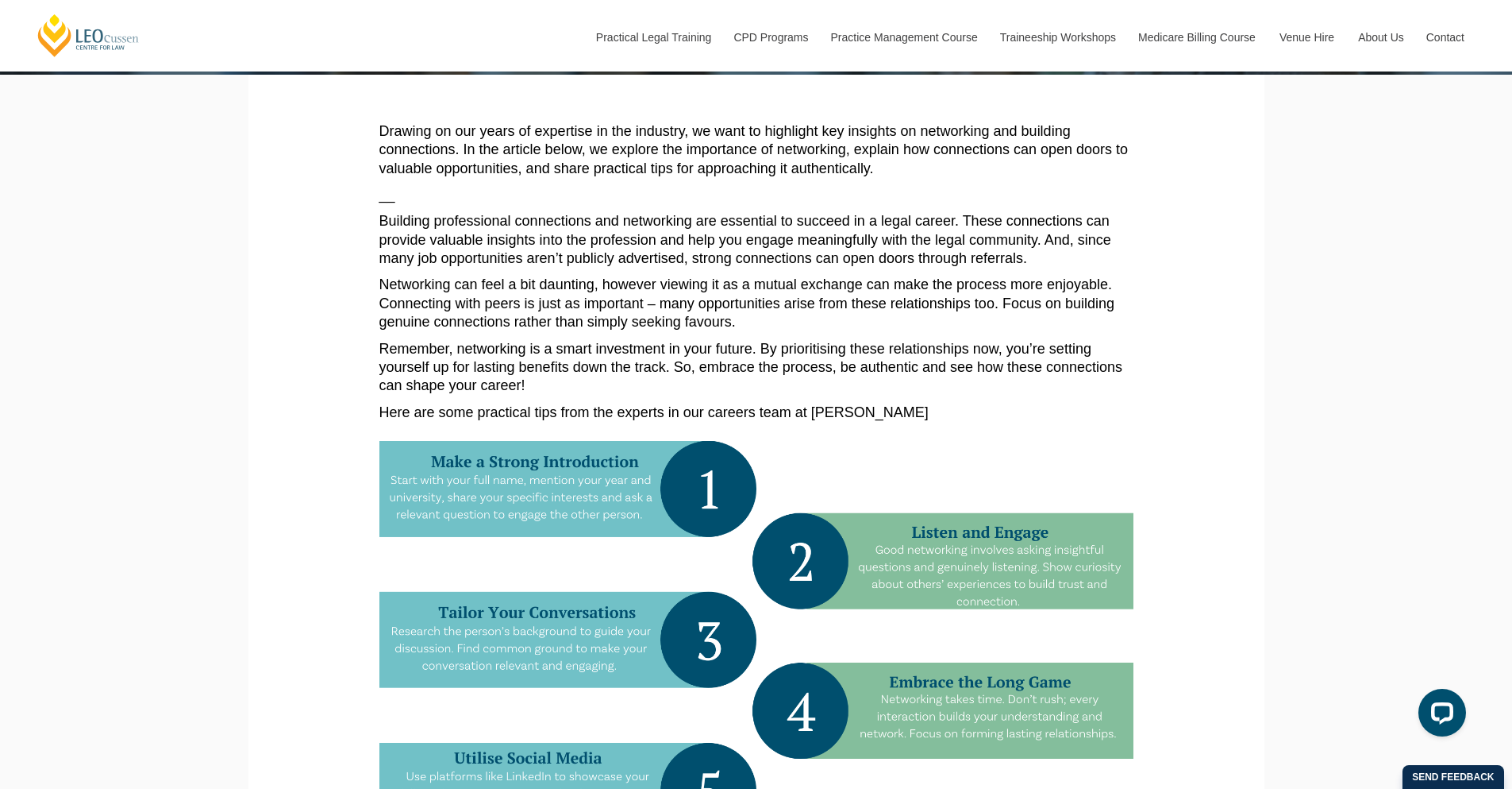
scroll to position [279, 0]
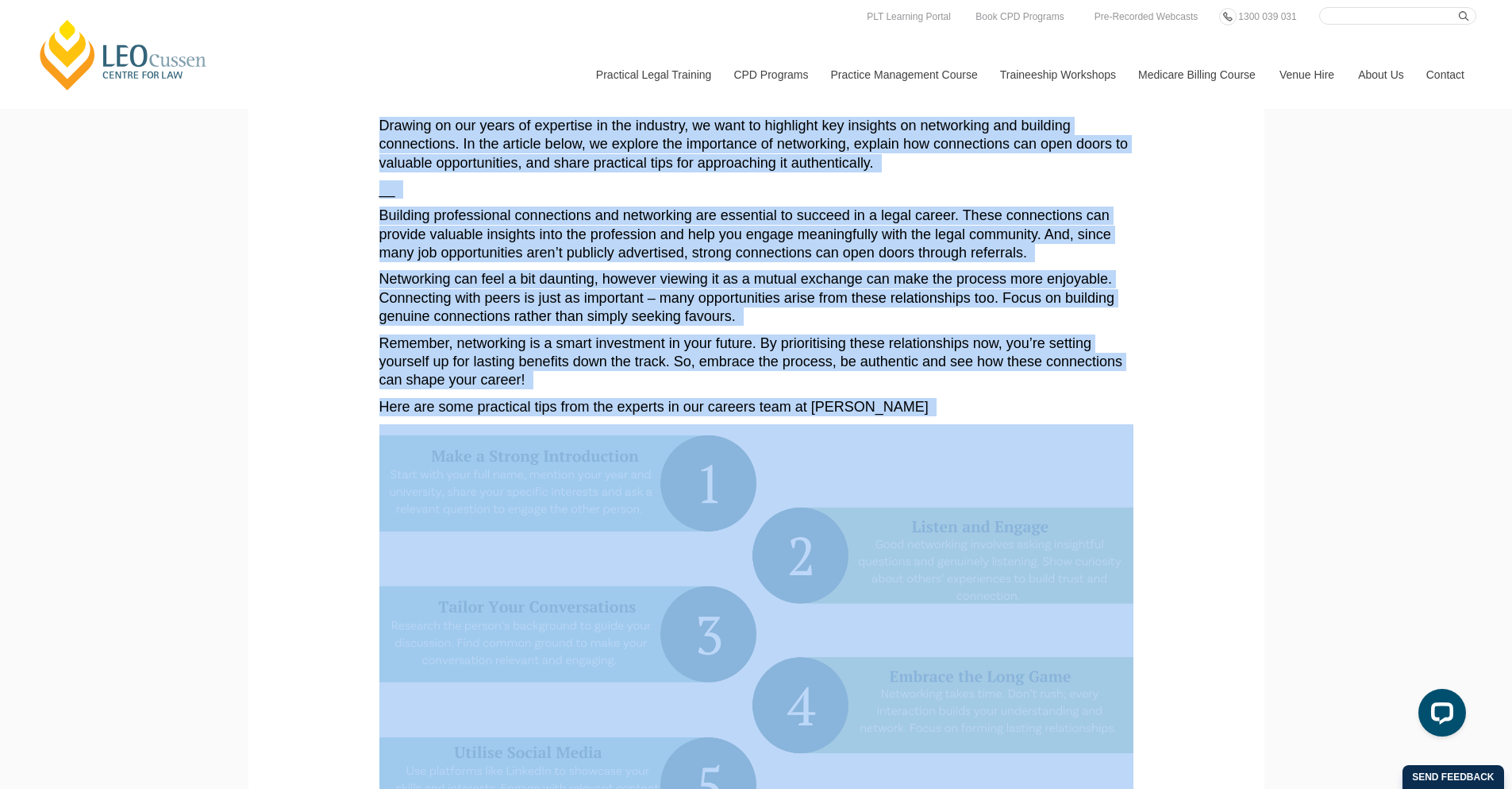
drag, startPoint x: 380, startPoint y: 125, endPoint x: 894, endPoint y: 420, distance: 592.6
click at [894, 420] on article "Drawing on our years of expertise in the industry, we want to highlight key ins…" at bounding box center [756, 612] width 754 height 991
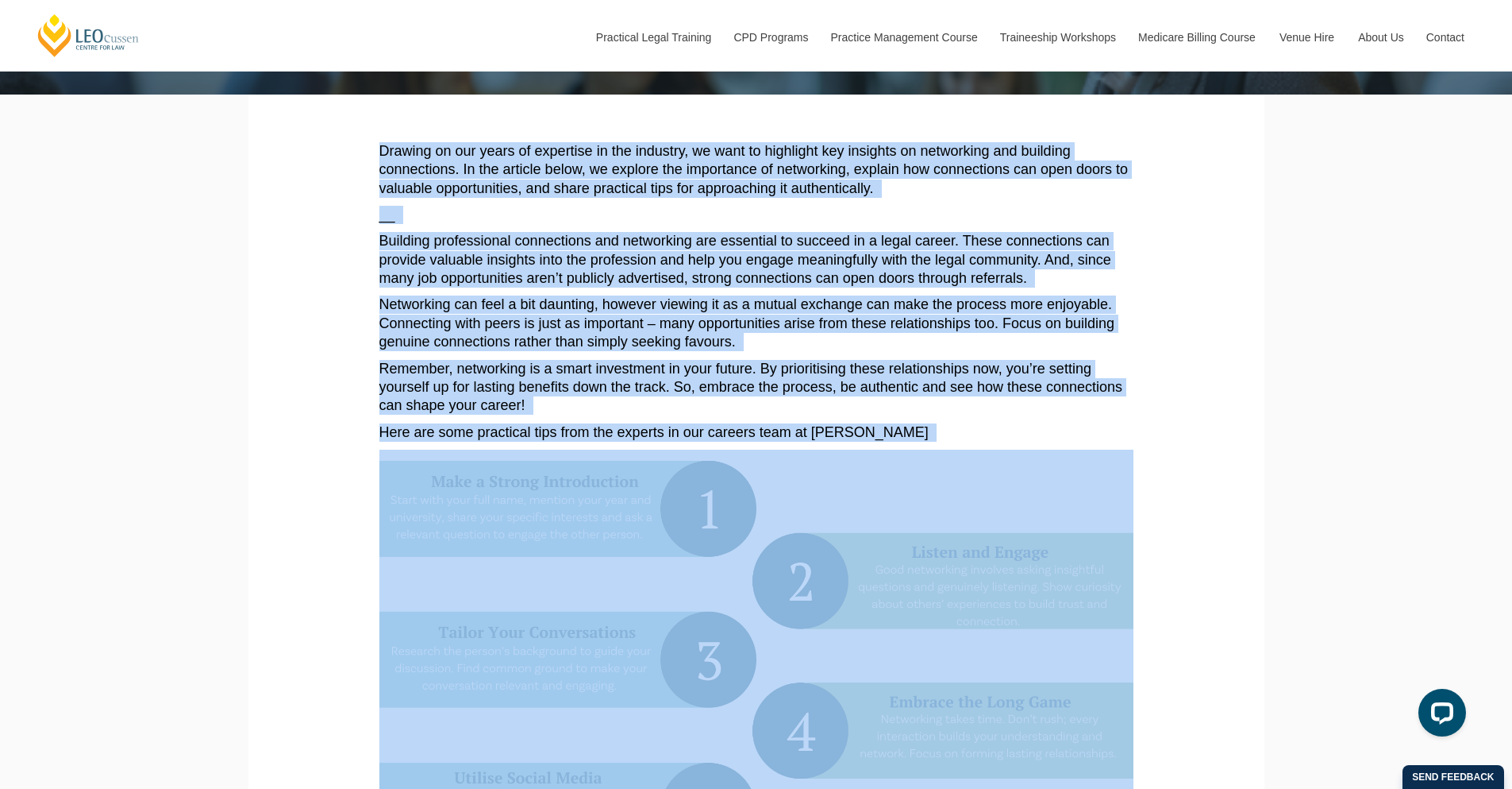
scroll to position [251, 0]
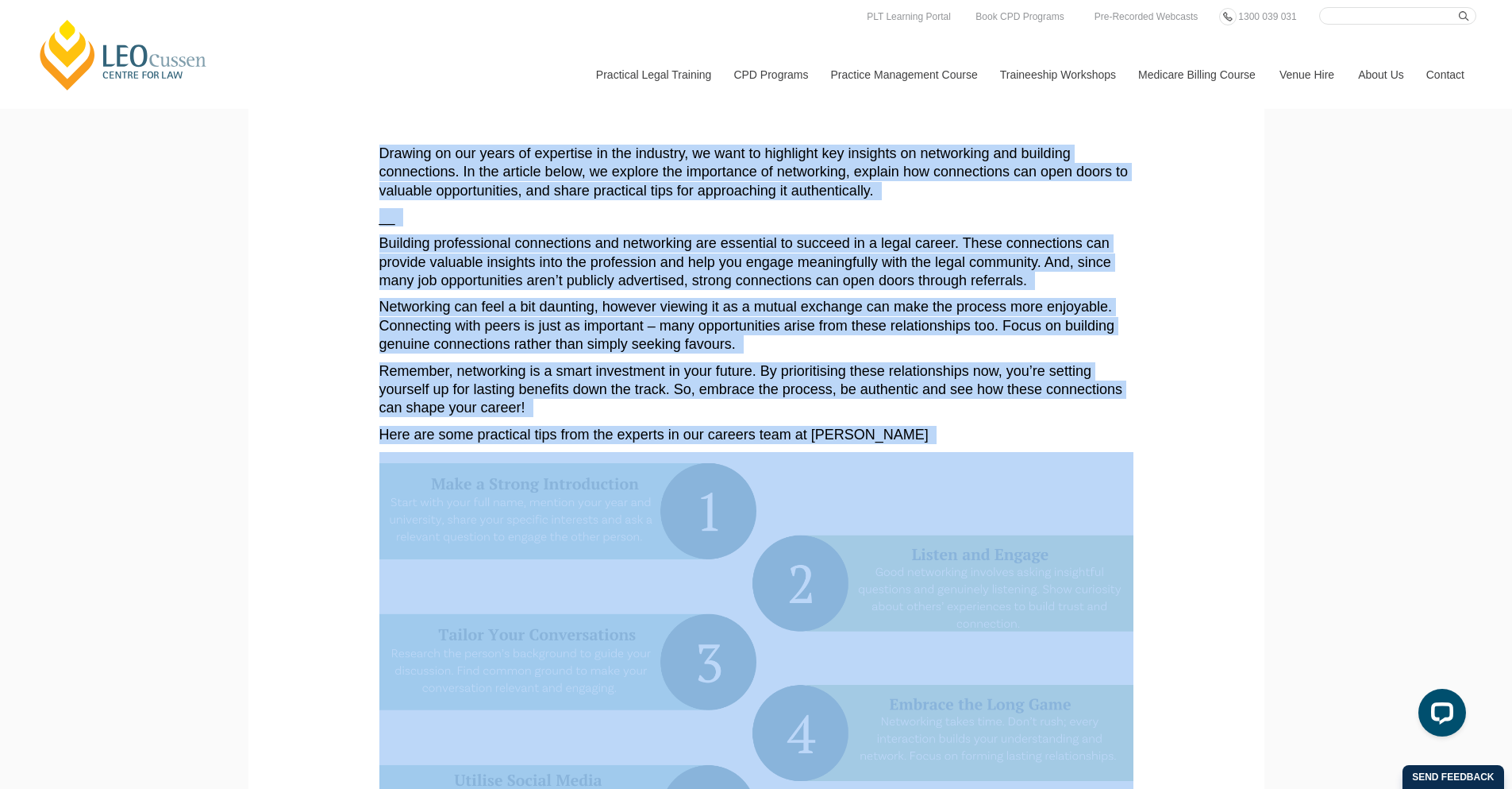
click at [547, 489] on img at bounding box center [756, 703] width 754 height 502
click at [529, 513] on img at bounding box center [756, 703] width 754 height 502
click at [703, 500] on img at bounding box center [756, 703] width 754 height 502
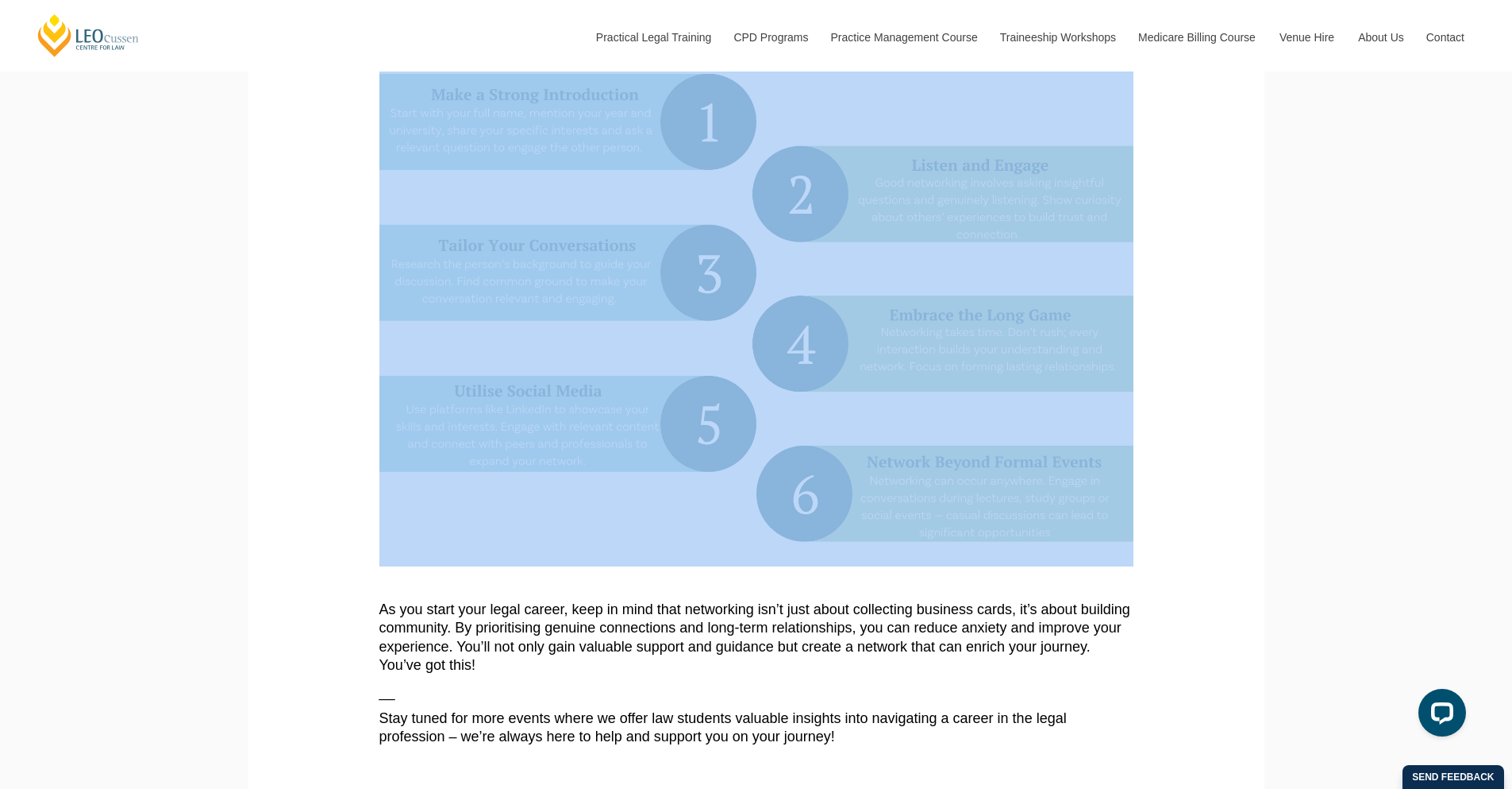
scroll to position [643, 0]
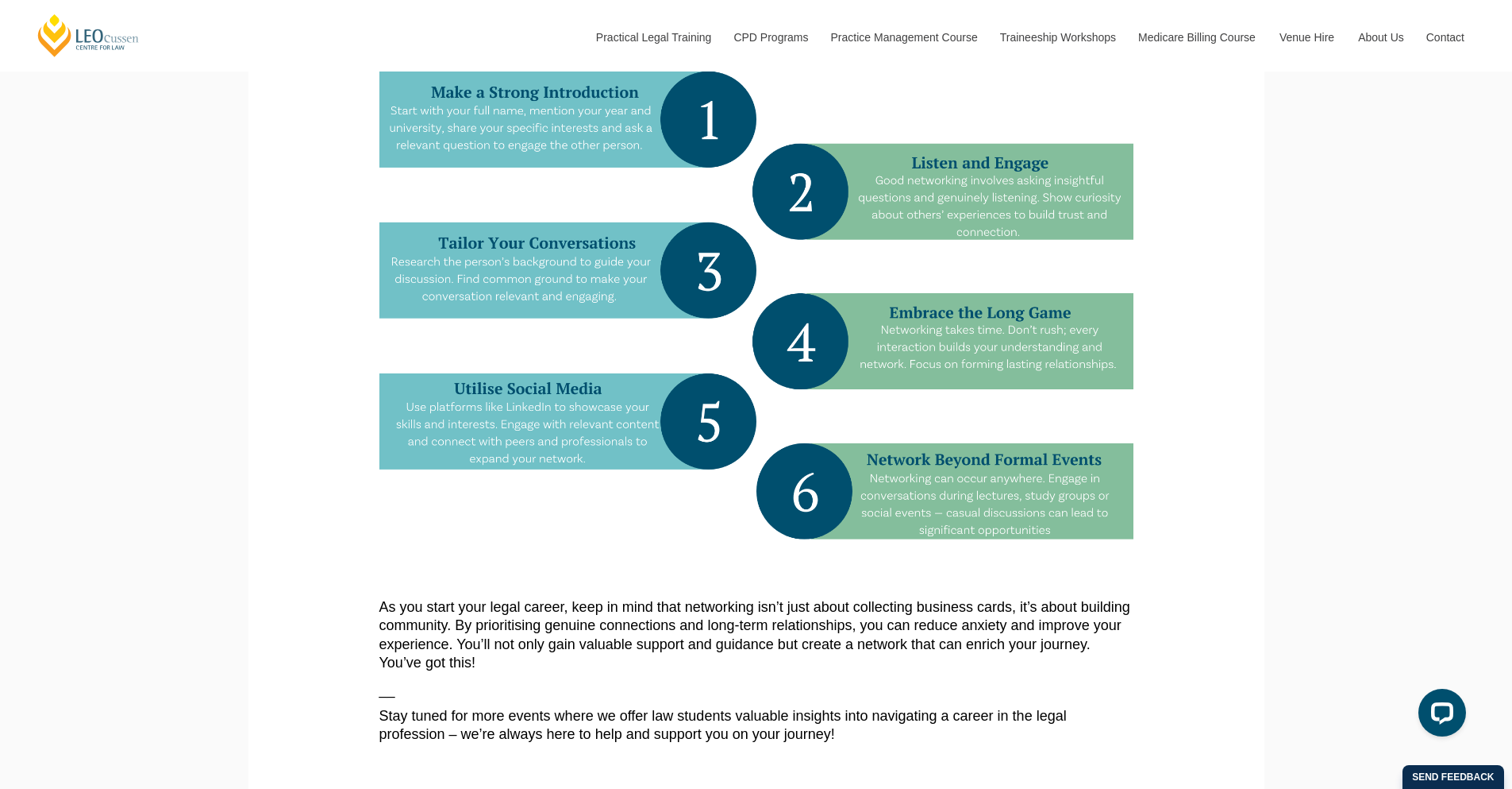
drag, startPoint x: 922, startPoint y: 218, endPoint x: 1176, endPoint y: 266, distance: 258.5
click at [1176, 266] on section "Drawing on our years of expertise in the industry, we want to highlight key ins…" at bounding box center [756, 253] width 992 height 1094
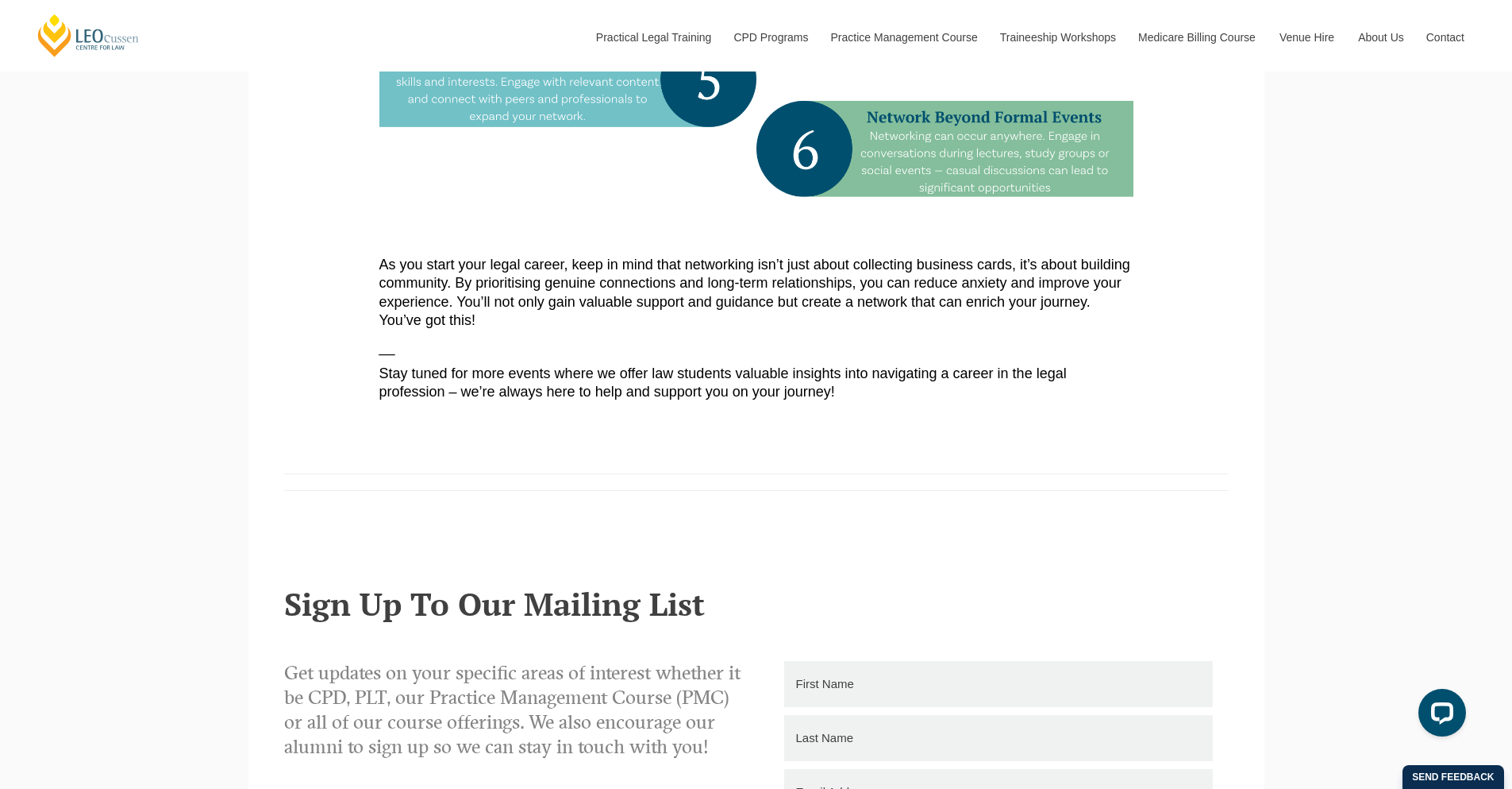
scroll to position [979, 0]
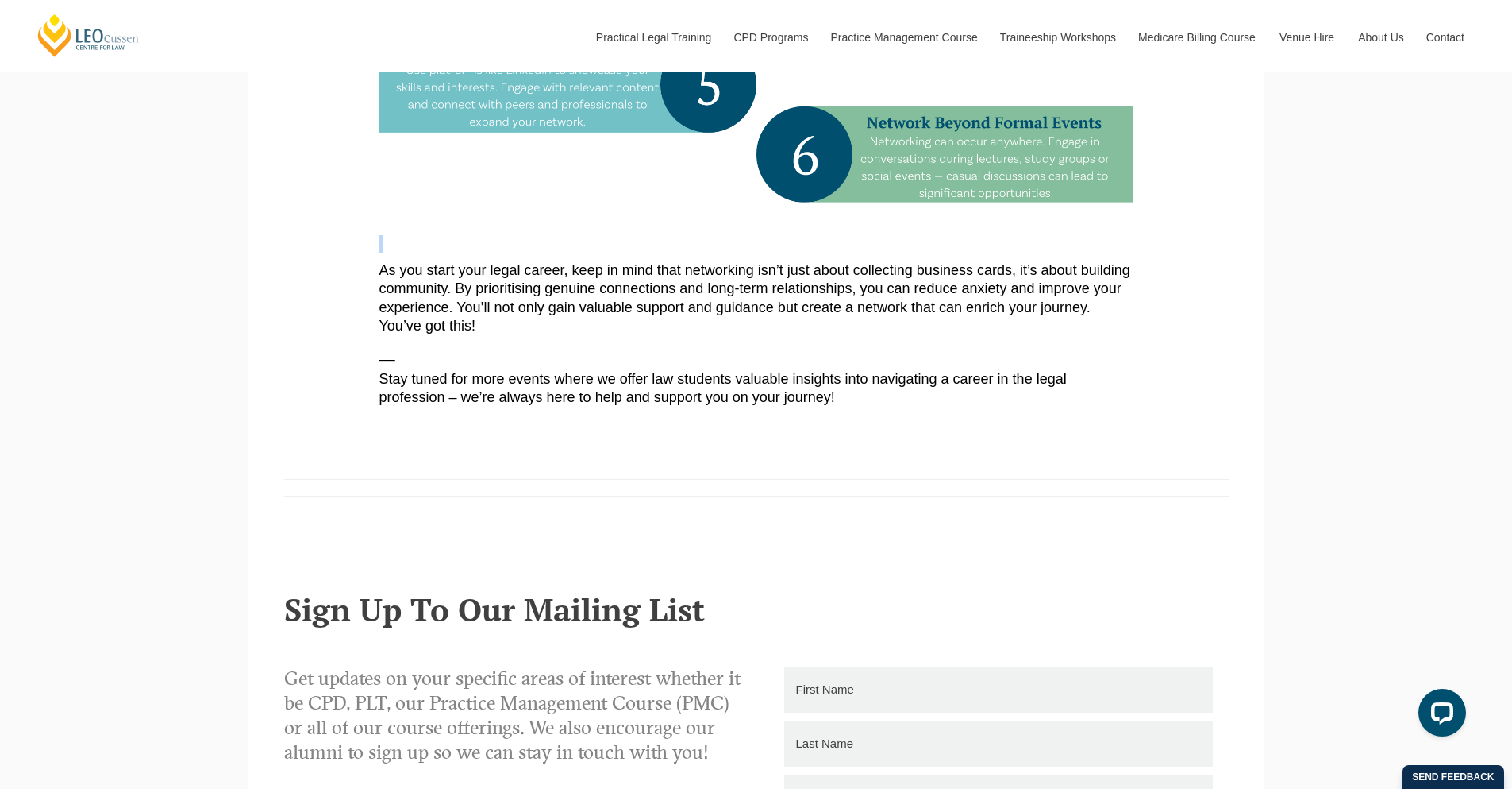
drag, startPoint x: 377, startPoint y: 238, endPoint x: 499, endPoint y: 234, distance: 122.1
click at [1133, 304] on p "As you start your legal career, keep in mind that networking isn’t just about c…" at bounding box center [756, 299] width 754 height 74
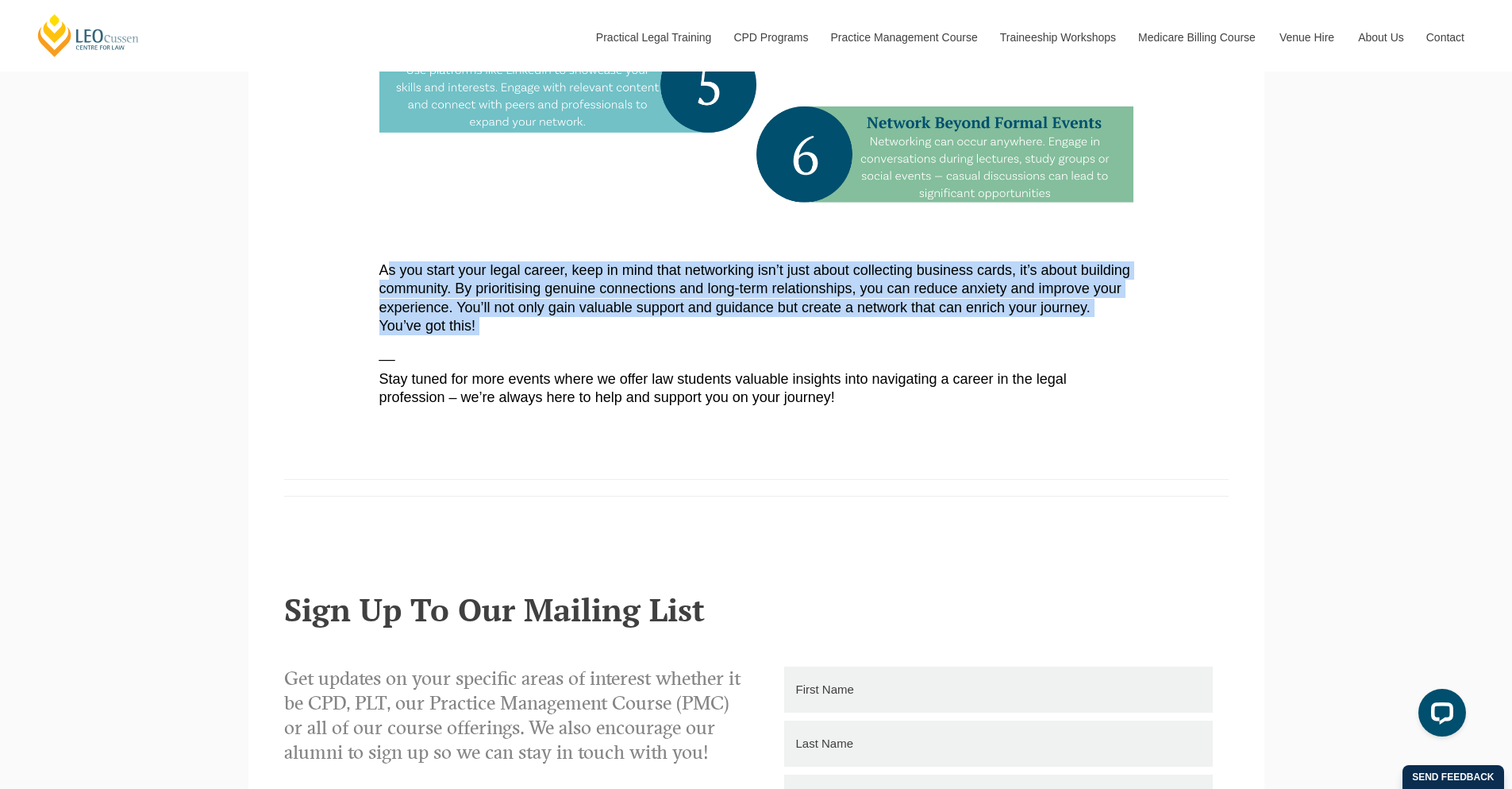
drag, startPoint x: 385, startPoint y: 270, endPoint x: 587, endPoint y: 328, distance: 210.2
click at [587, 328] on p "As you start your legal career, keep in mind that networking isn’t just about c…" at bounding box center [756, 299] width 754 height 74
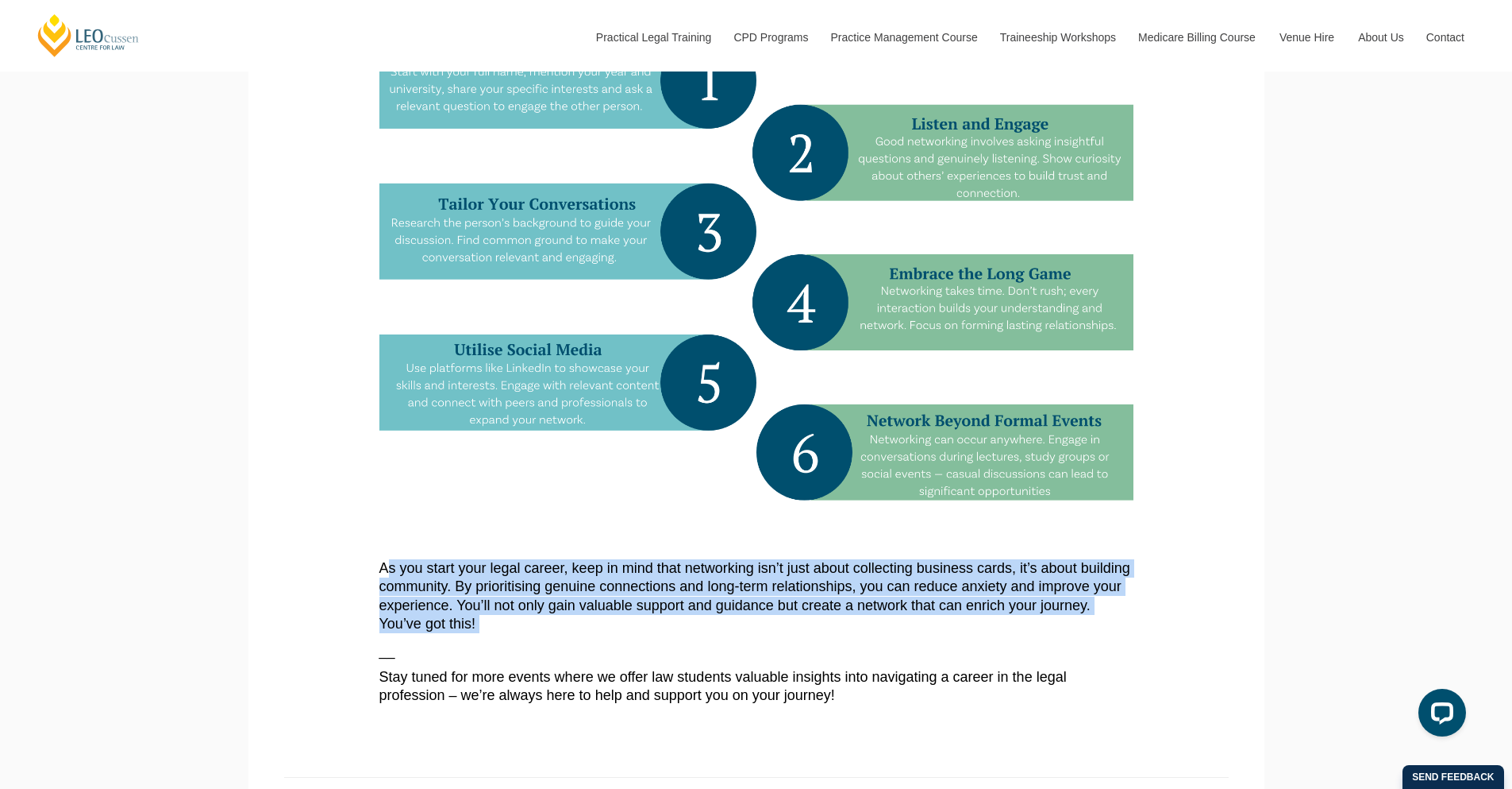
scroll to position [606, 0]
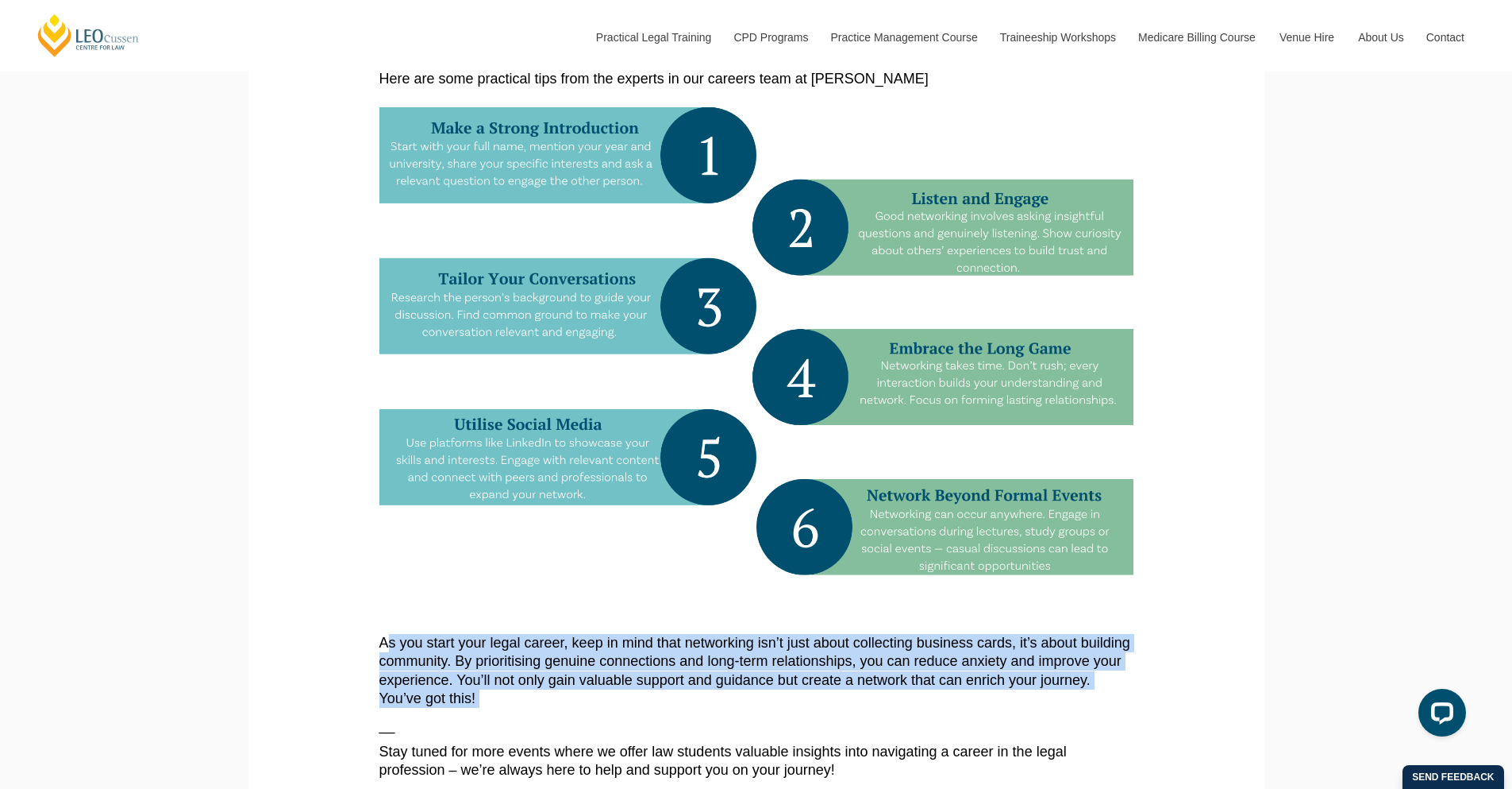
click at [1180, 647] on section "Drawing on our years of expertise in the industry, we want to highlight key ins…" at bounding box center [756, 288] width 992 height 1094
click at [1134, 649] on section "Drawing on our years of expertise in the industry, we want to highlight key ins…" at bounding box center [756, 288] width 992 height 1094
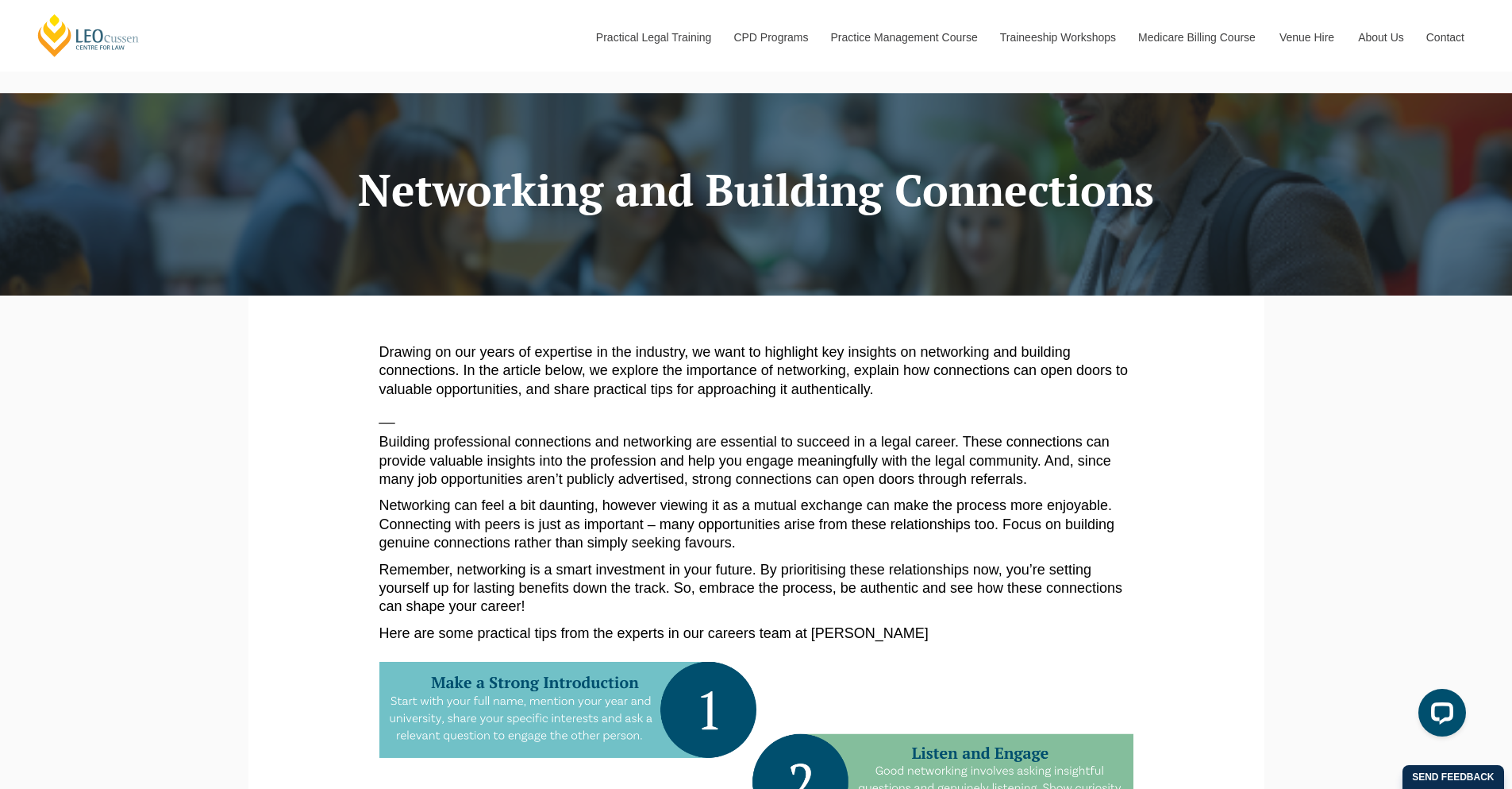
scroll to position [0, 0]
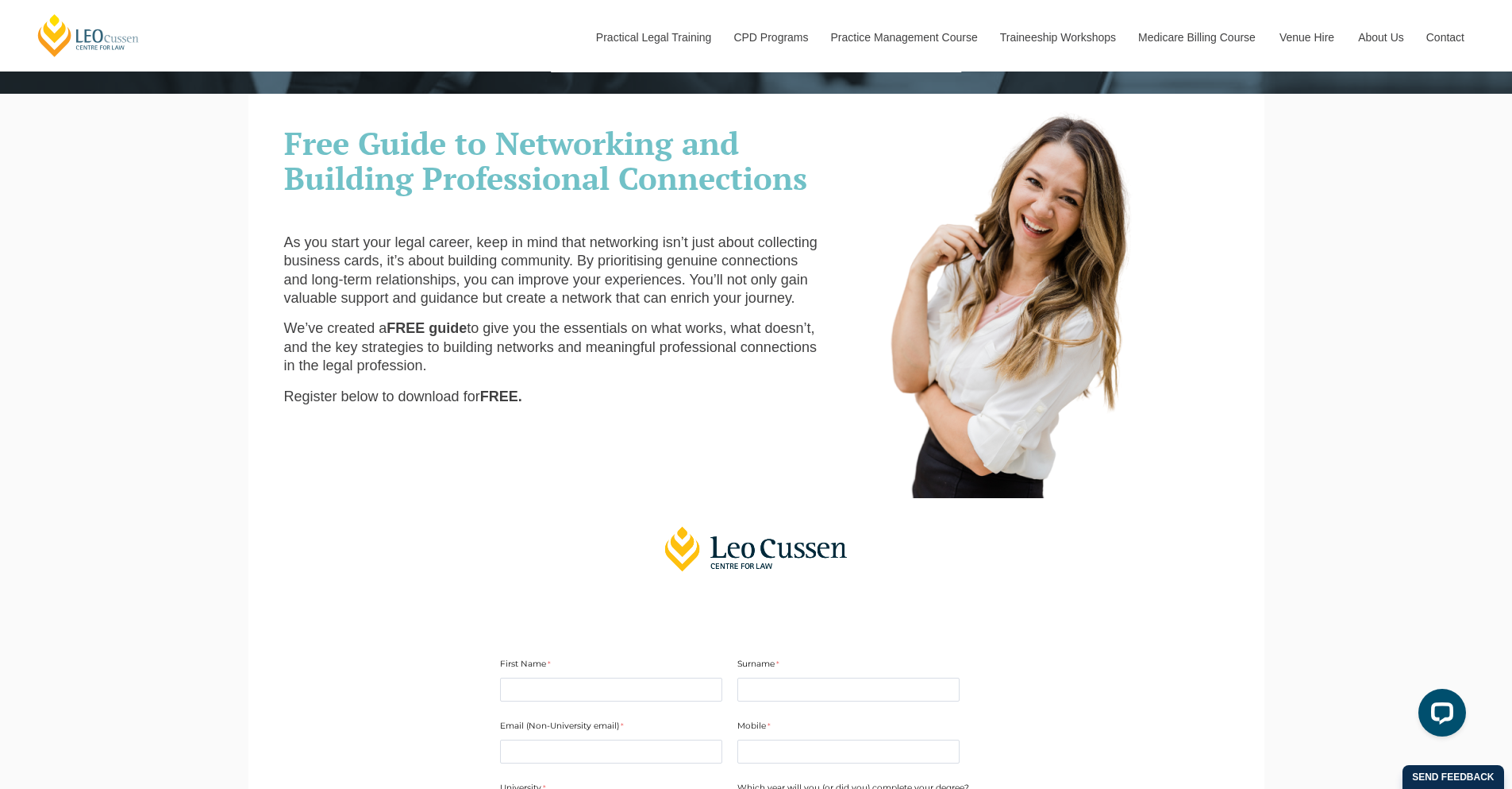
scroll to position [490, 0]
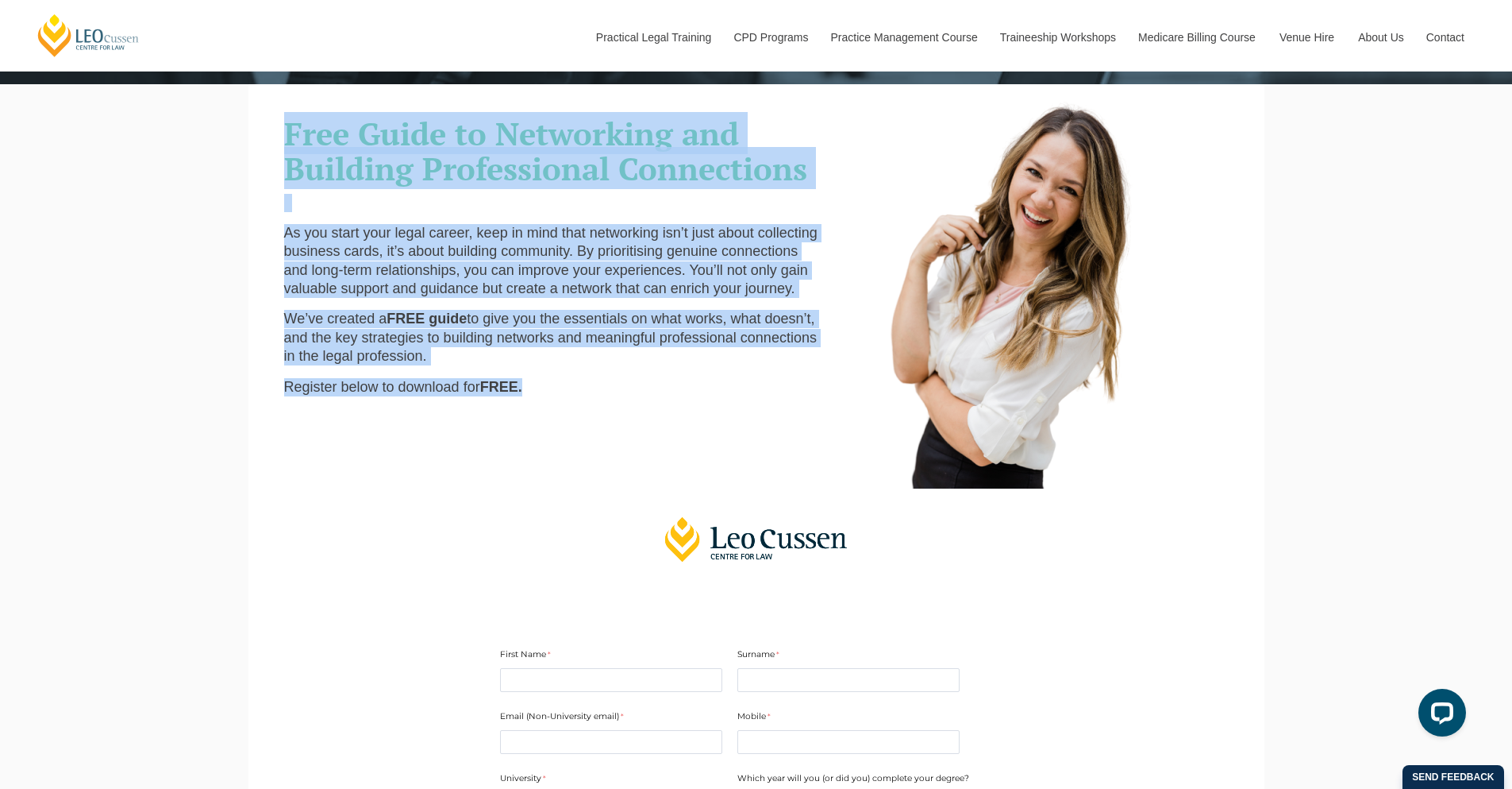
drag, startPoint x: 287, startPoint y: 143, endPoint x: 537, endPoint y: 390, distance: 351.4
click at [529, 396] on div "Free Guide to Networking and Building Professional Connections As you start you…" at bounding box center [554, 254] width 565 height 309
click at [614, 397] on p "Register below to download for FREE." at bounding box center [554, 387] width 541 height 19
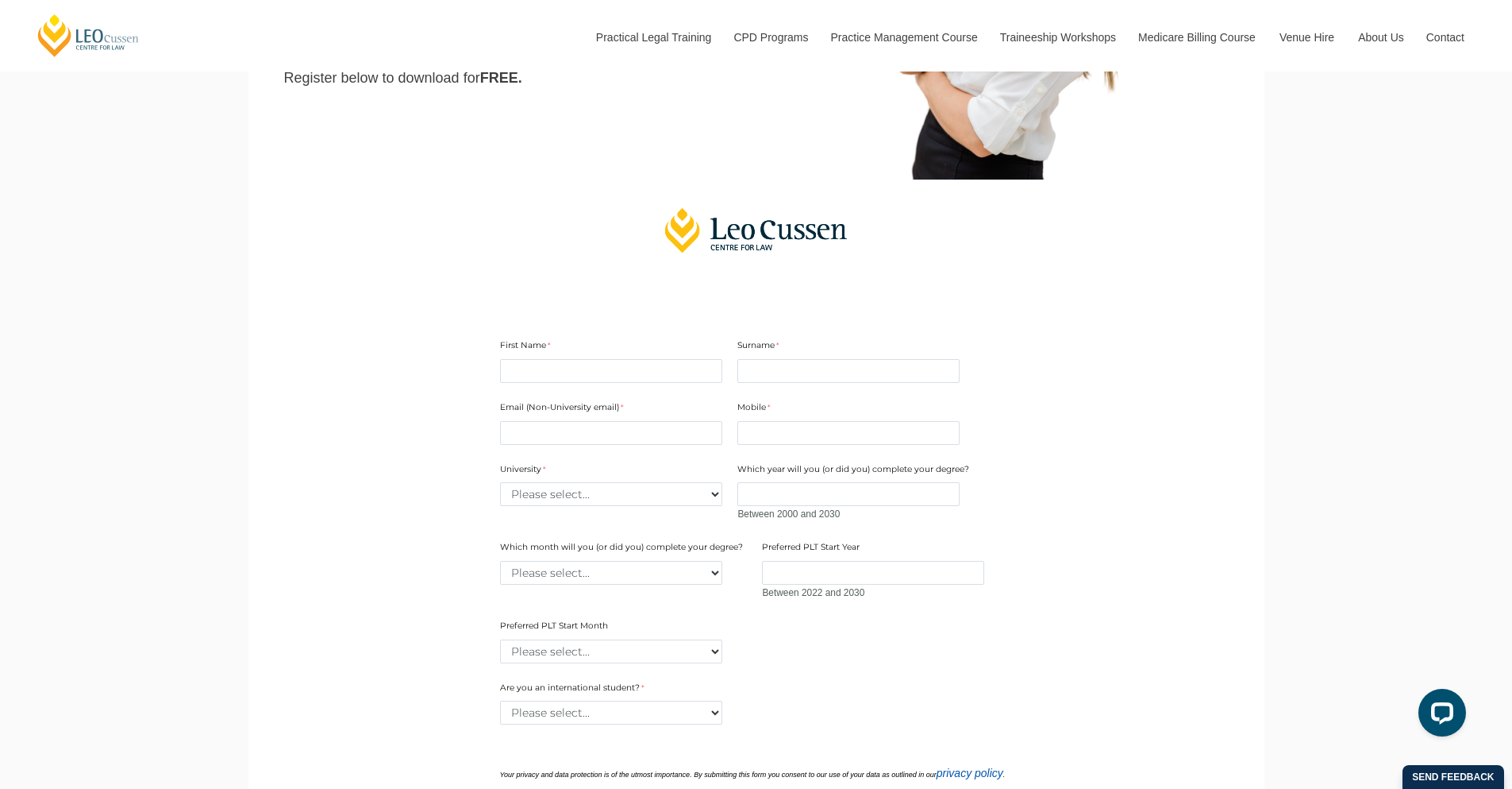
scroll to position [790, 0]
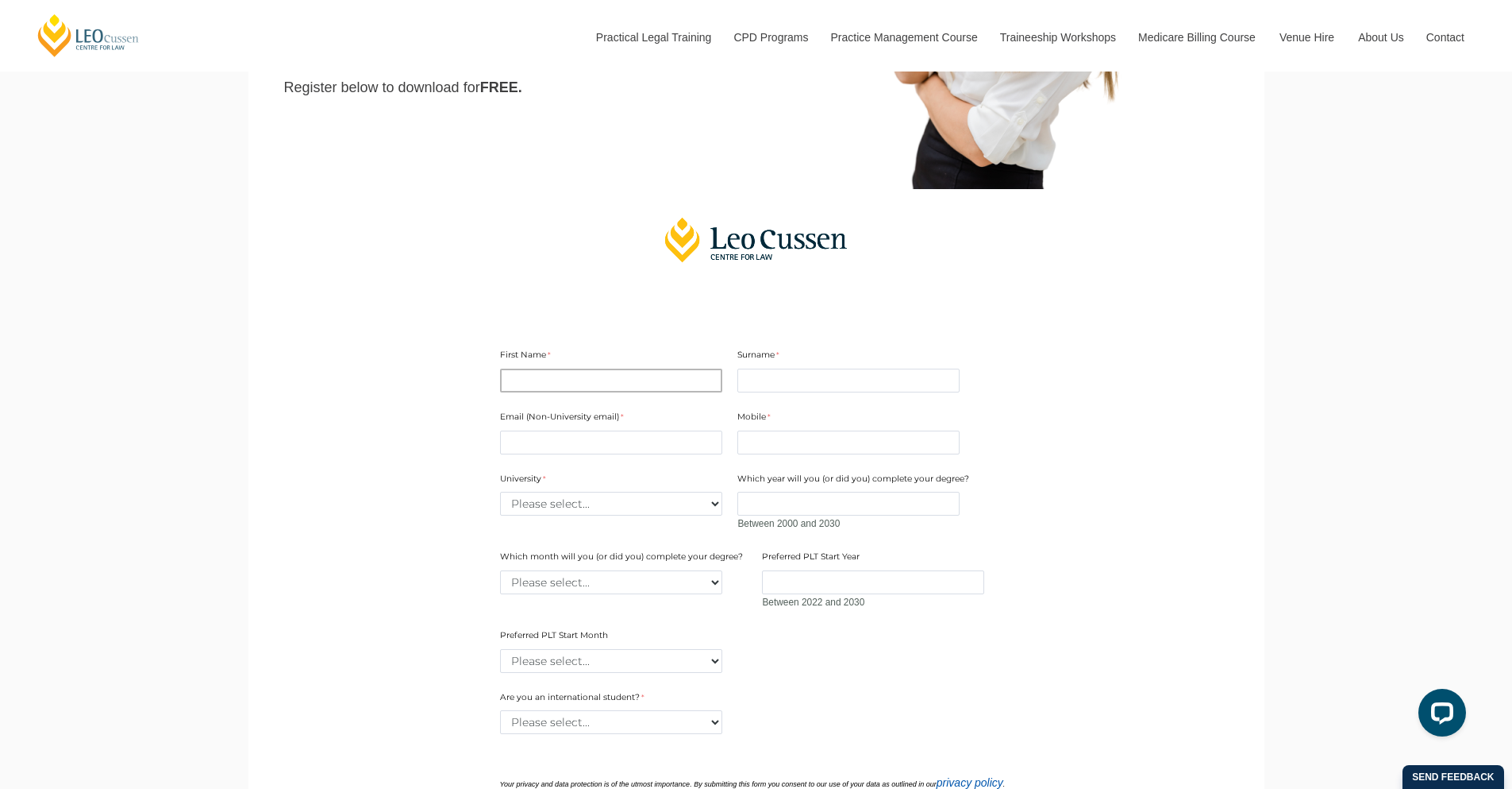
click at [675, 391] on input "First Name" at bounding box center [611, 381] width 222 height 24
type input "Cathryn"
type input "Sanders"
type input "CathrynLSanders@gmail.com"
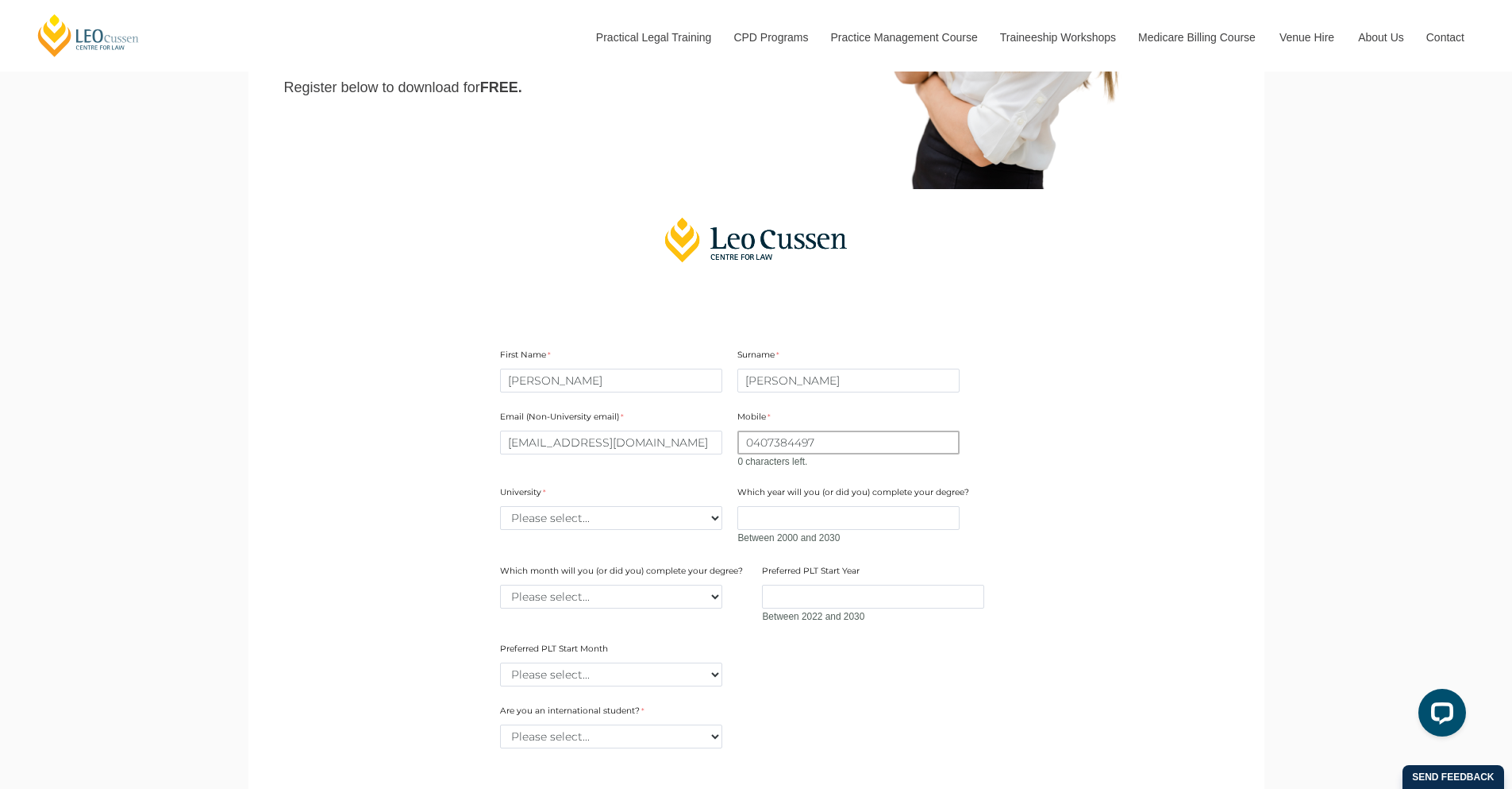
type input "0407384497"
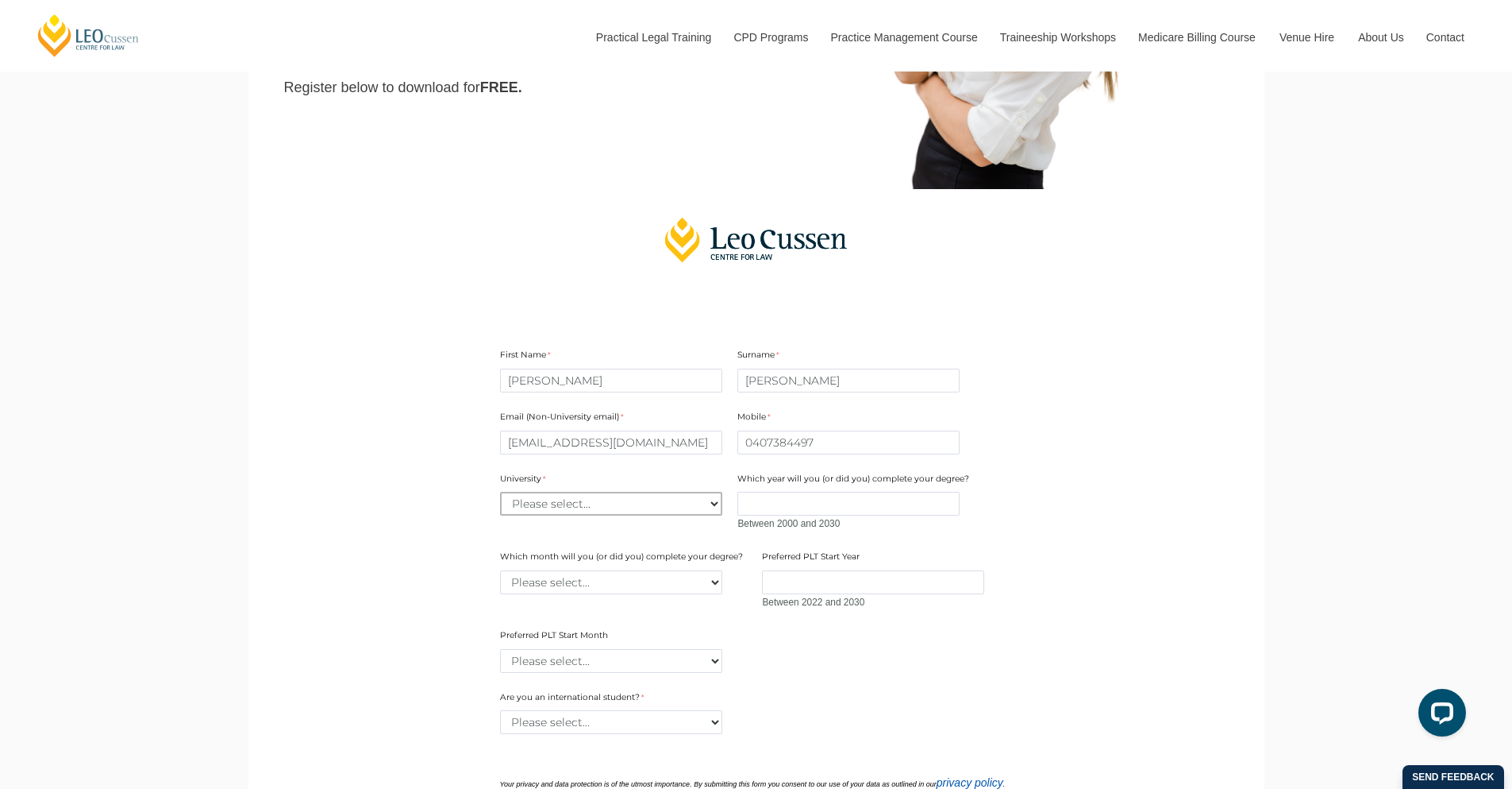
click at [657, 515] on select "Please select... Australian Catholic University Australian National University …" at bounding box center [611, 503] width 222 height 24
select select "tfa_2211"
click at [500, 495] on select "Please select... Australian Catholic University Australian National University …" at bounding box center [611, 503] width 222 height 24
click at [824, 510] on input "Which year will you (or did you) complete your degree?" at bounding box center [848, 503] width 222 height 24
click at [912, 507] on input "Which year will you (or did you) complete your degree?" at bounding box center [848, 503] width 222 height 24
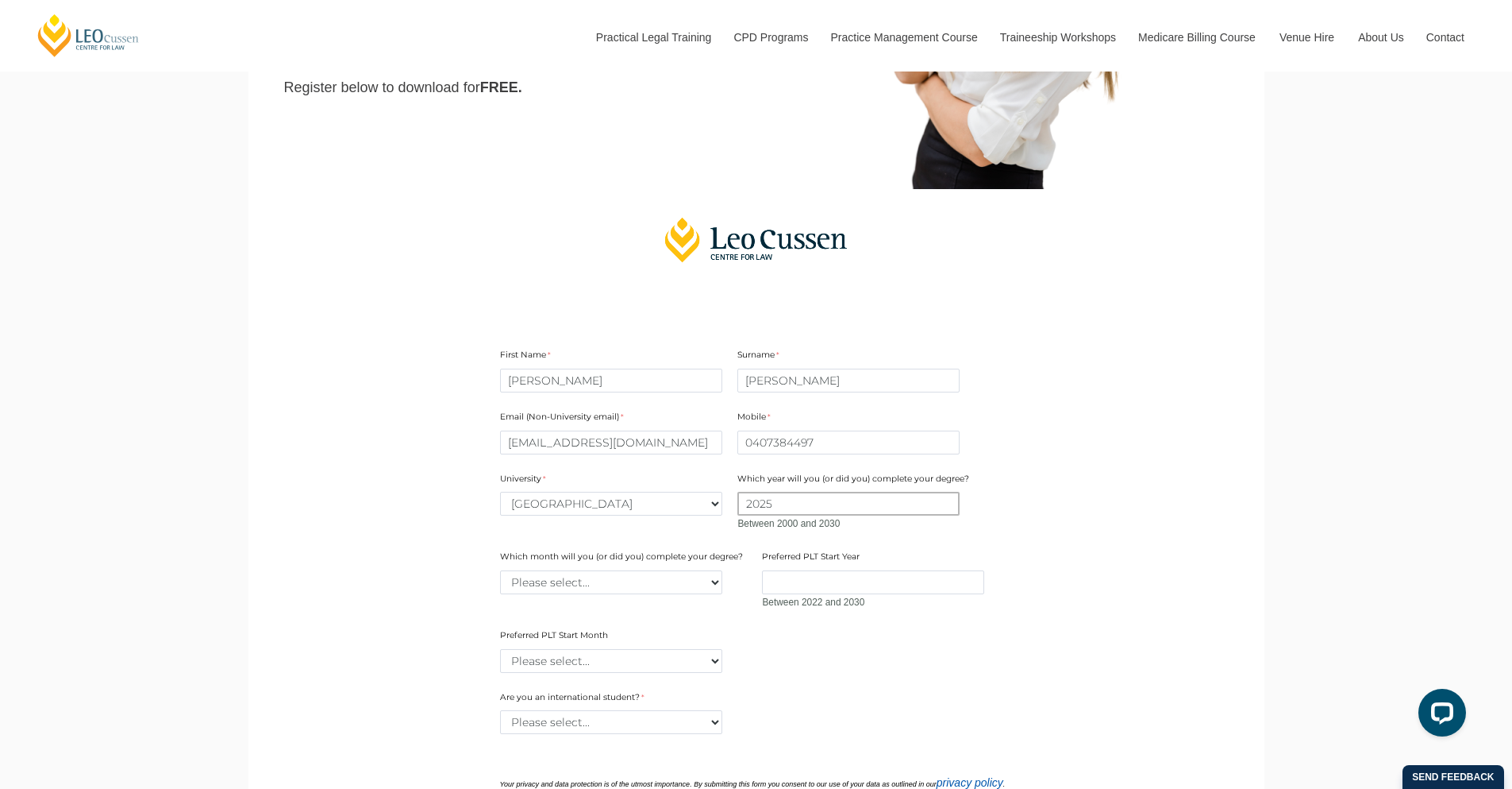
type input "2025"
click at [718, 582] on select "Please select... January February March April May June July August September Oc…" at bounding box center [611, 582] width 222 height 24
select select "tfa_2233"
click at [500, 573] on select "Please select... January February March April May June July August September Oc…" at bounding box center [611, 582] width 222 height 24
click at [835, 592] on input "Preferred PLT Start Year" at bounding box center [873, 582] width 222 height 24
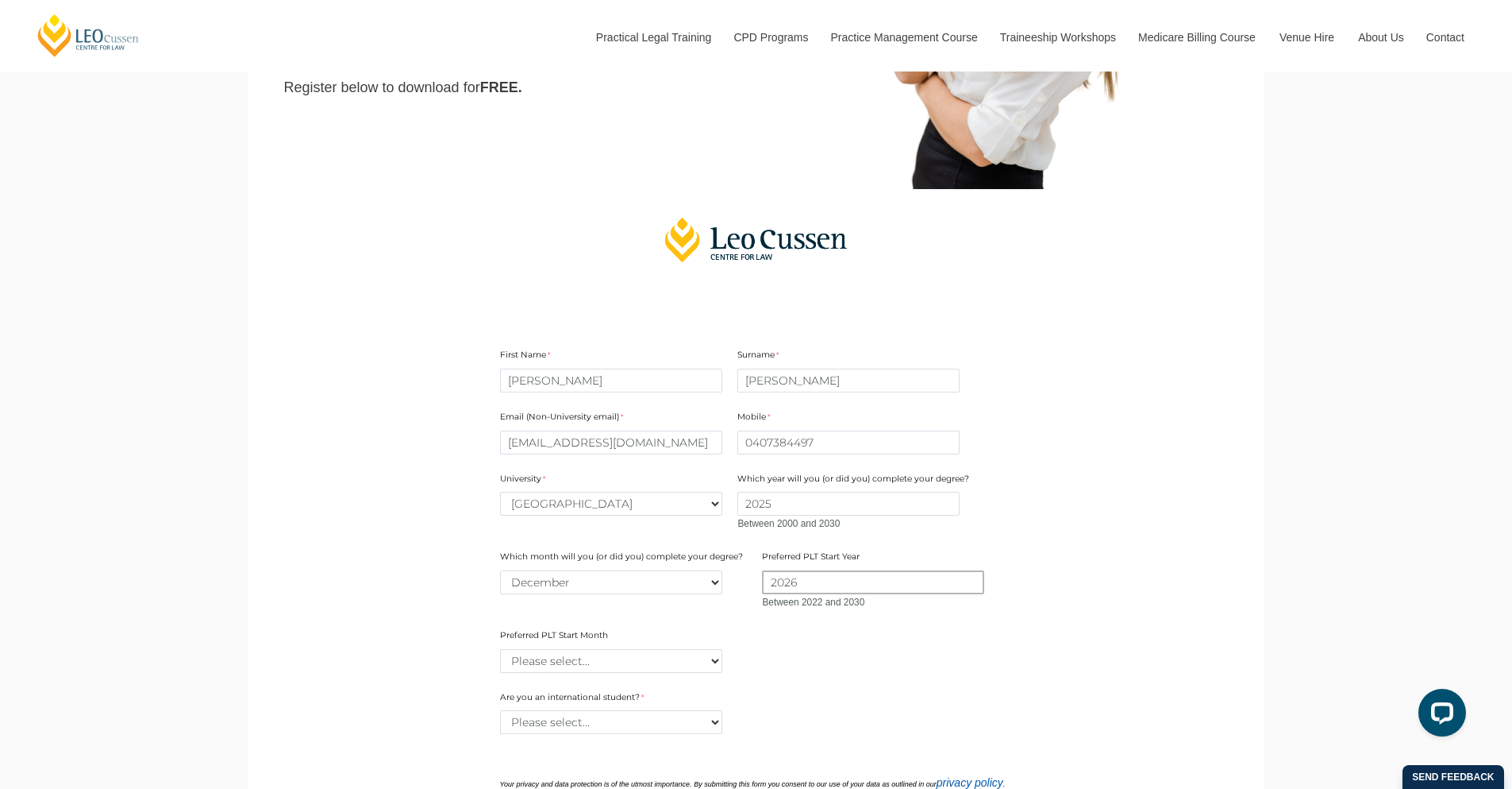
type input "2026"
click at [598, 663] on select "Please select... January February March April May June July August September Oc…" at bounding box center [611, 660] width 222 height 24
select select "tfa_2378"
click at [500, 652] on select "Please select... January February March April May June July August September Oc…" at bounding box center [611, 660] width 222 height 24
click at [636, 730] on select "Please select... Yes No" at bounding box center [611, 722] width 222 height 24
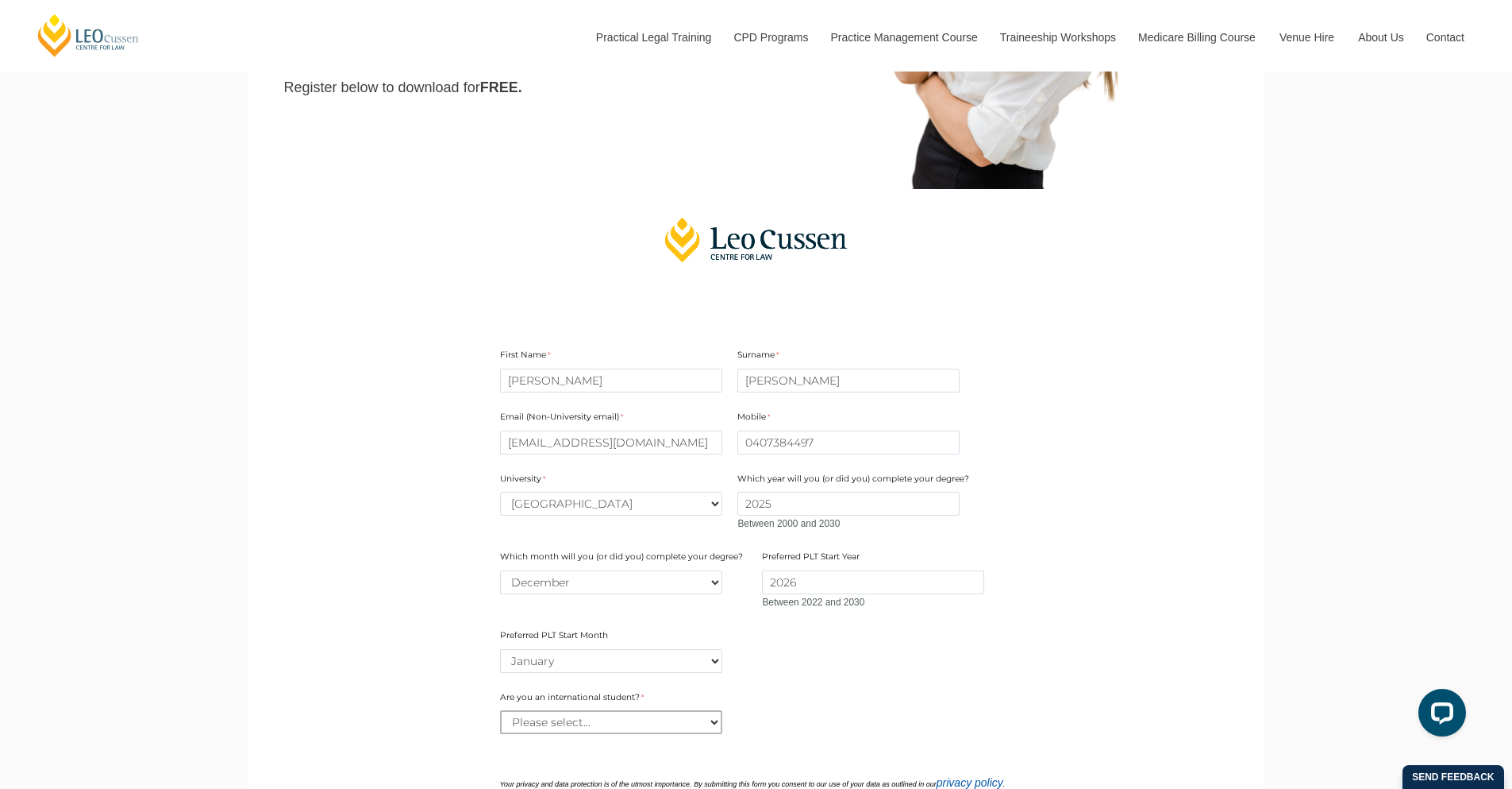
select select "tfa_60"
click at [500, 713] on select "Please select... Yes No" at bounding box center [611, 722] width 222 height 24
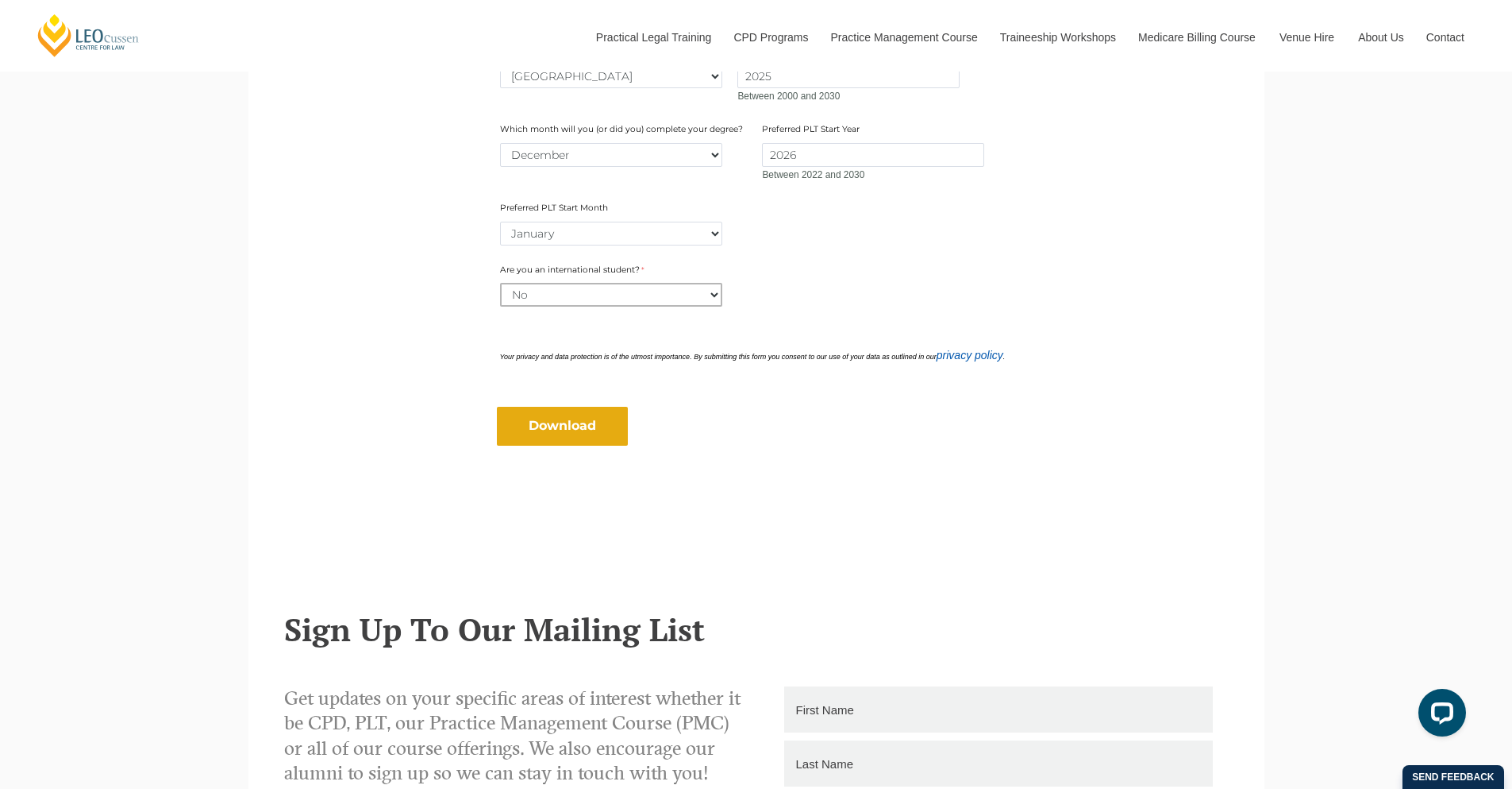
scroll to position [1220, 0]
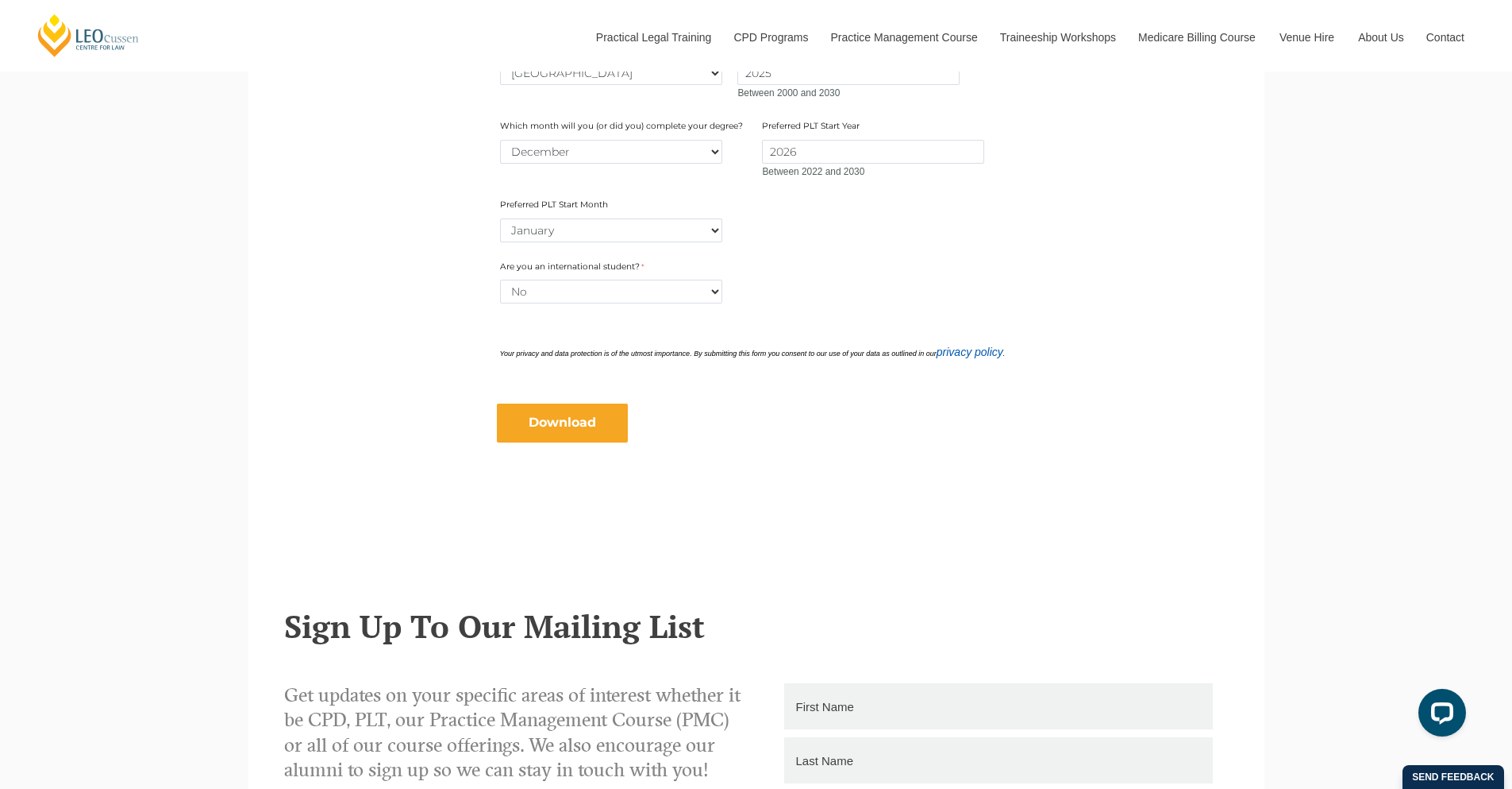
click at [590, 427] on input "Download" at bounding box center [562, 422] width 131 height 38
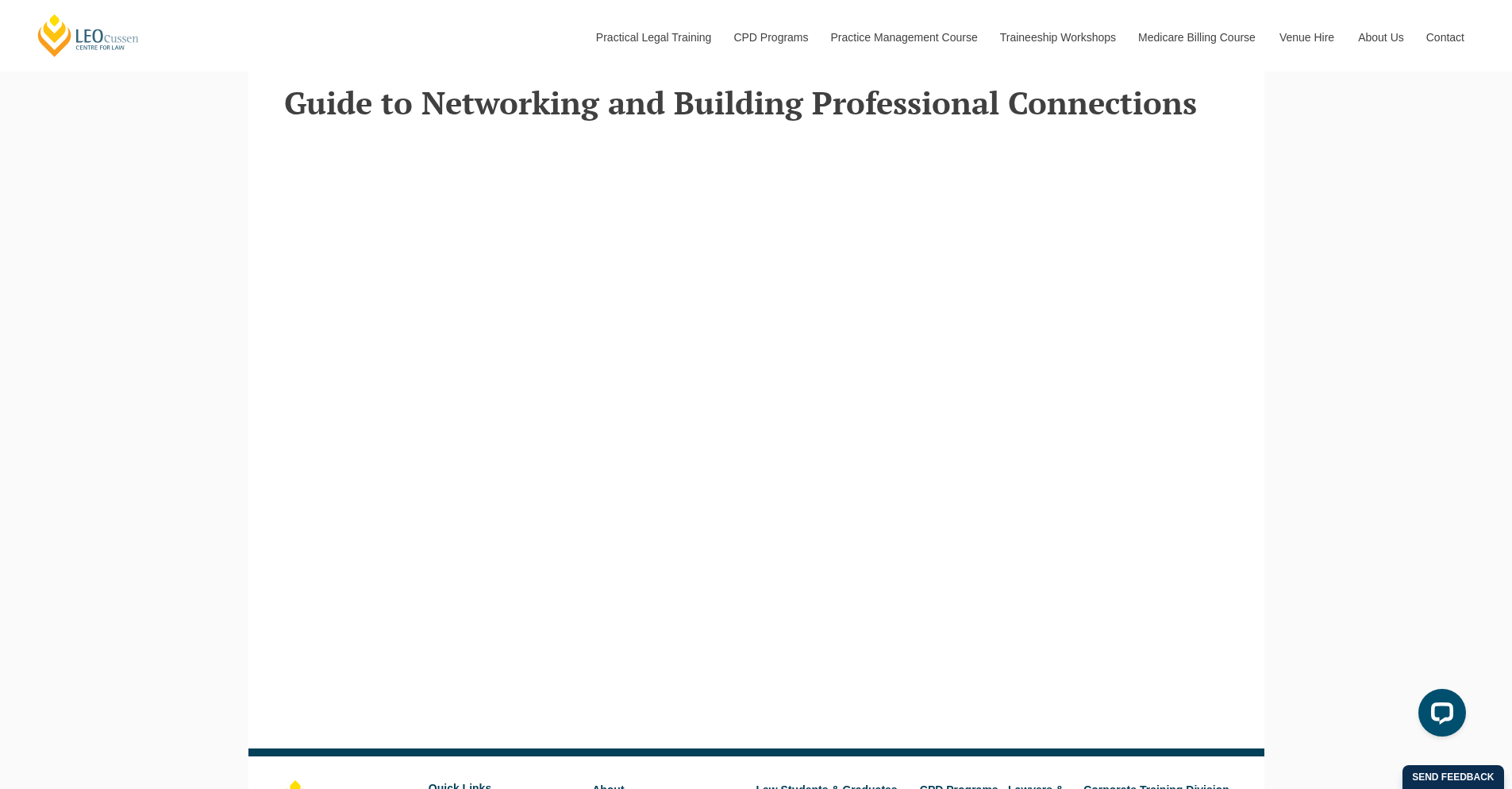
scroll to position [545, 0]
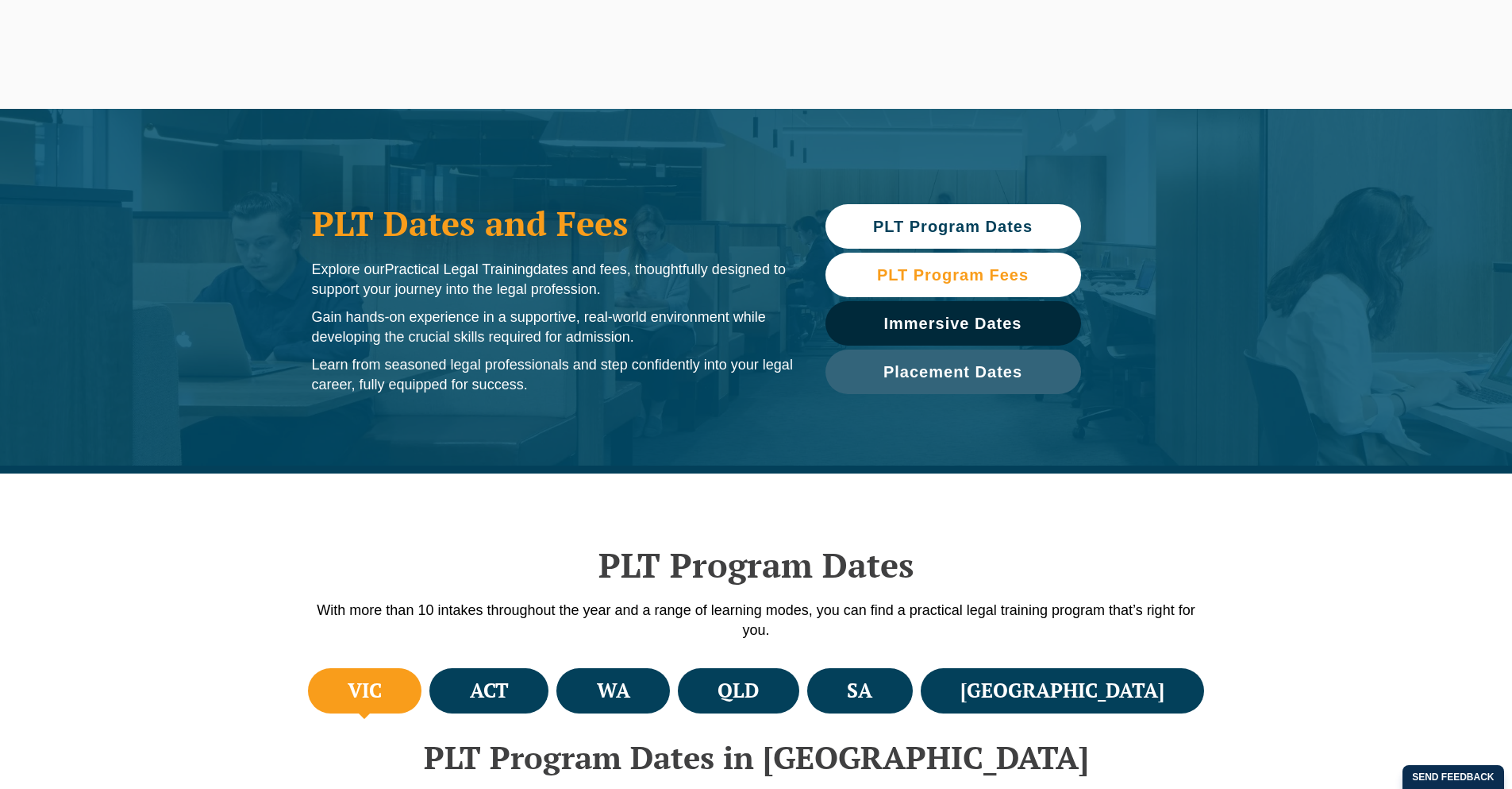
click at [942, 275] on span "PLT Program Fees" at bounding box center [953, 275] width 151 height 16
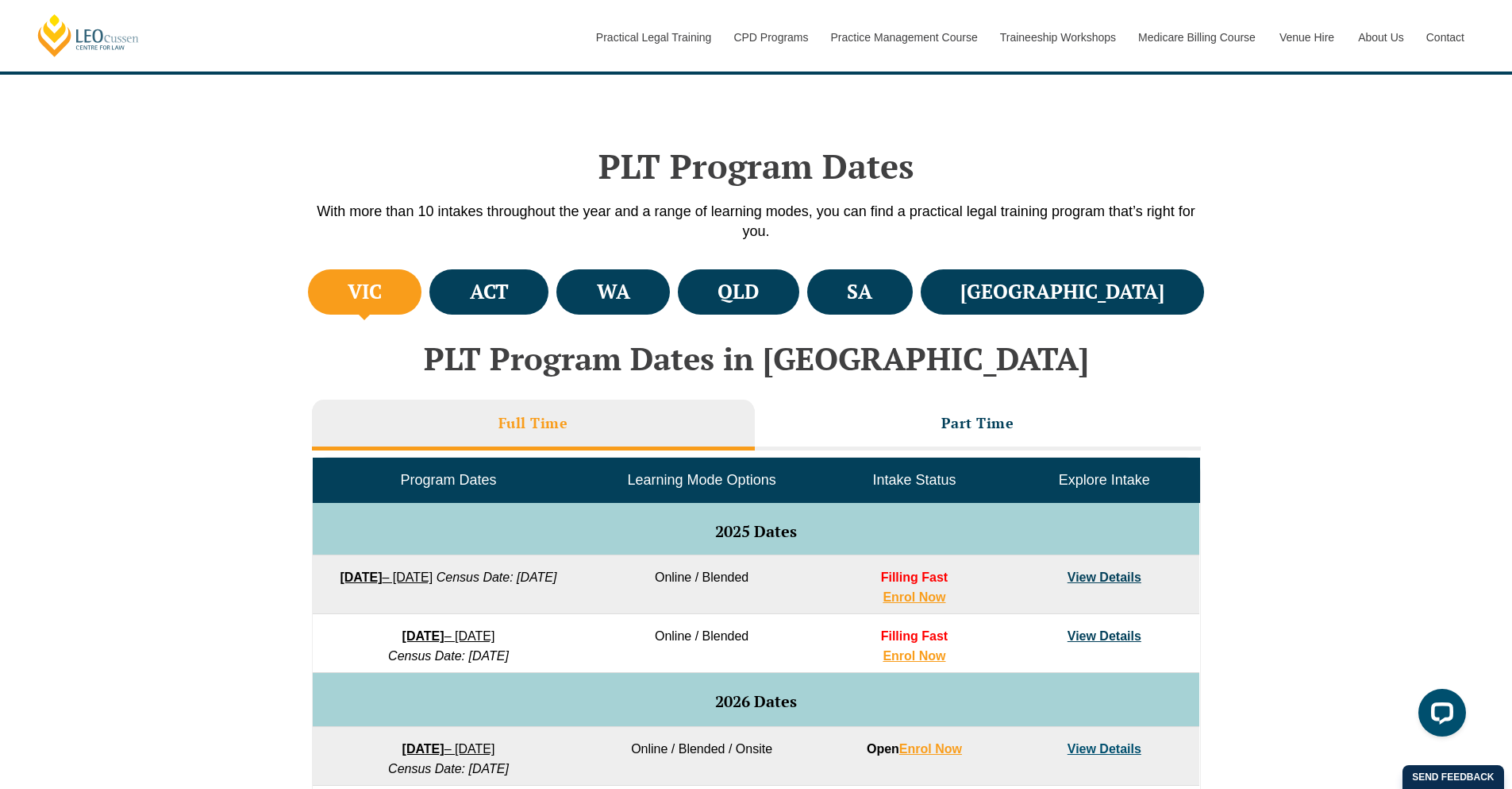
scroll to position [389, 0]
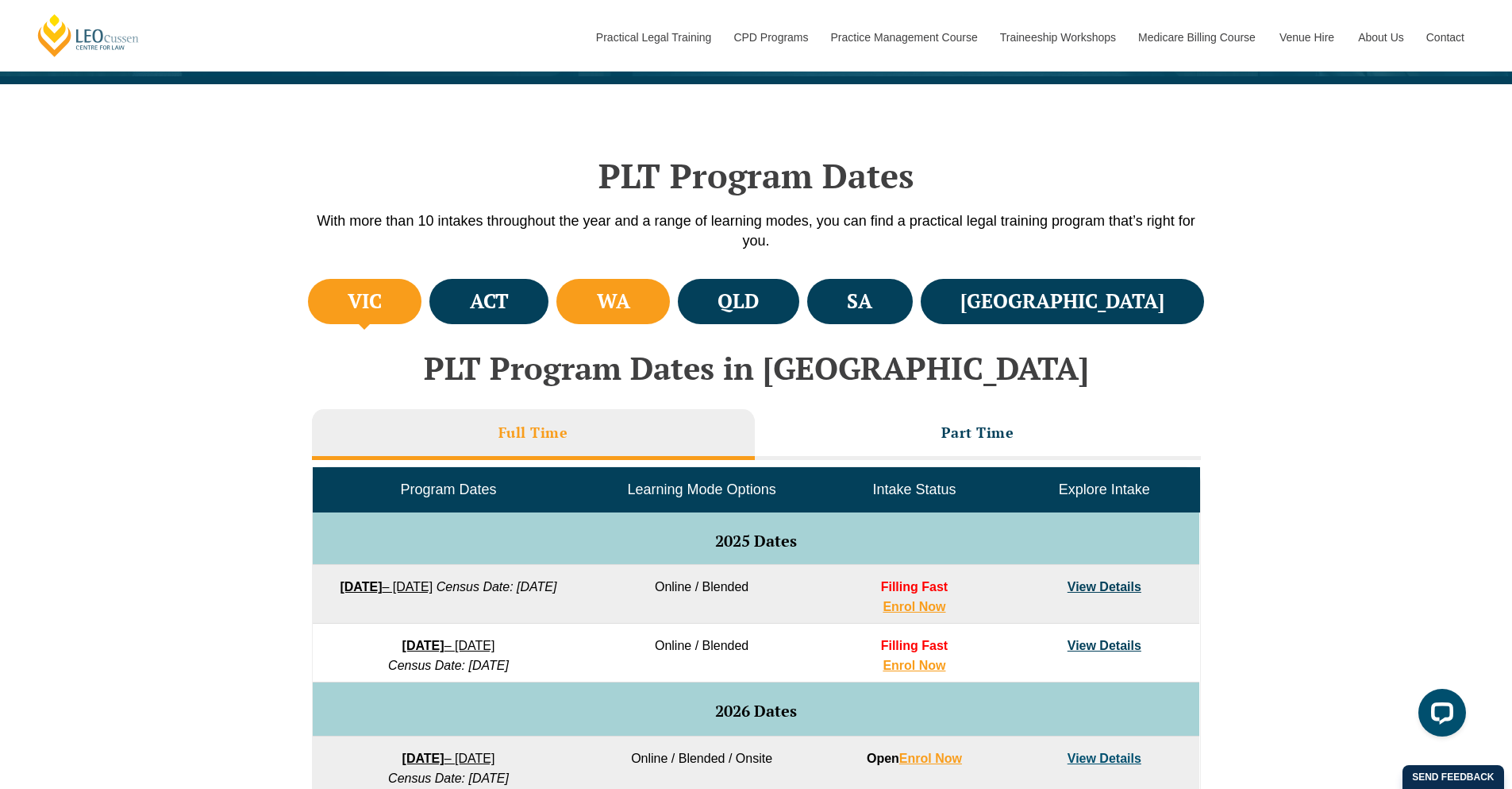
click at [630, 295] on h4 "WA" at bounding box center [613, 301] width 33 height 26
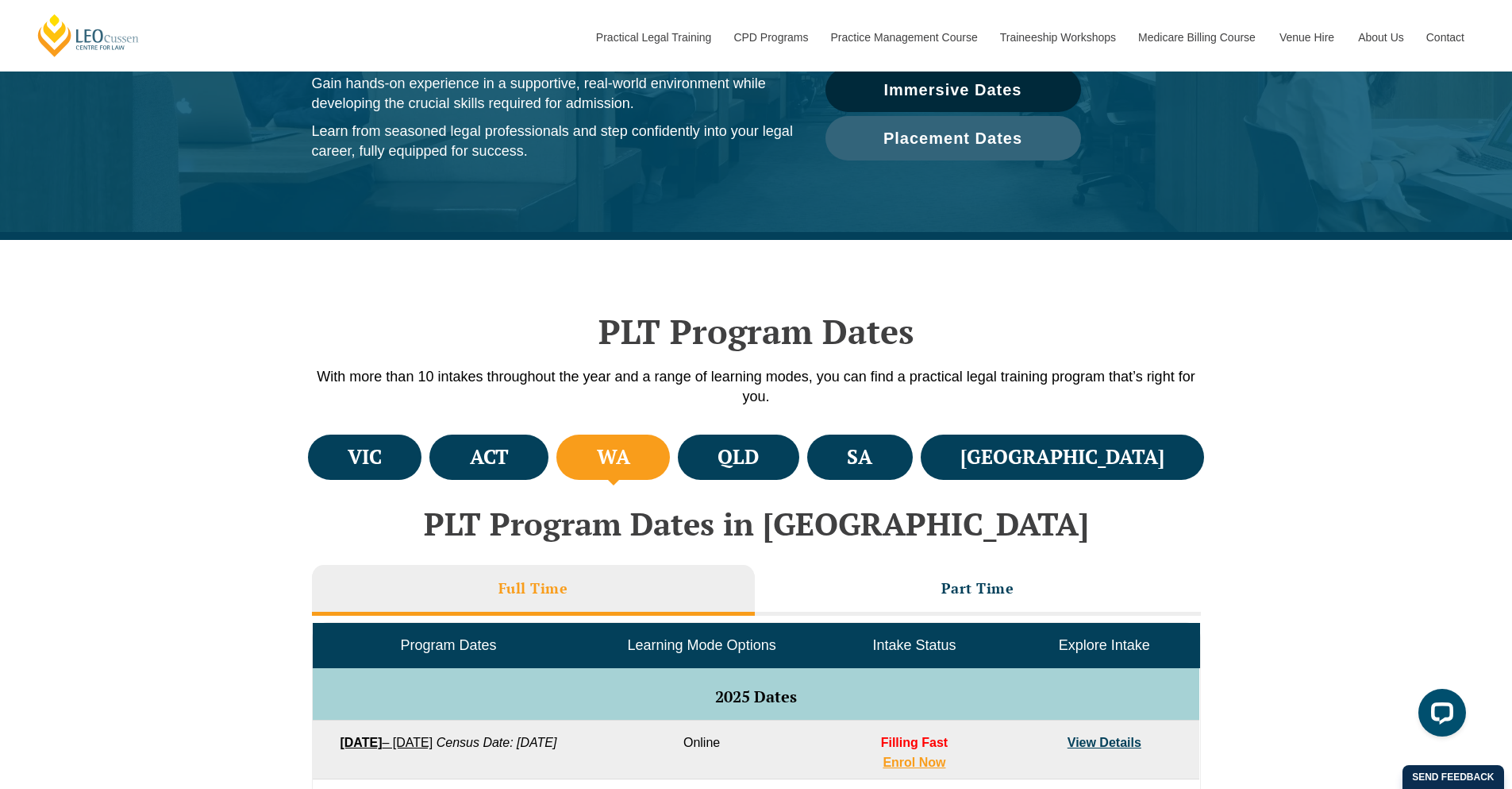
scroll to position [0, 0]
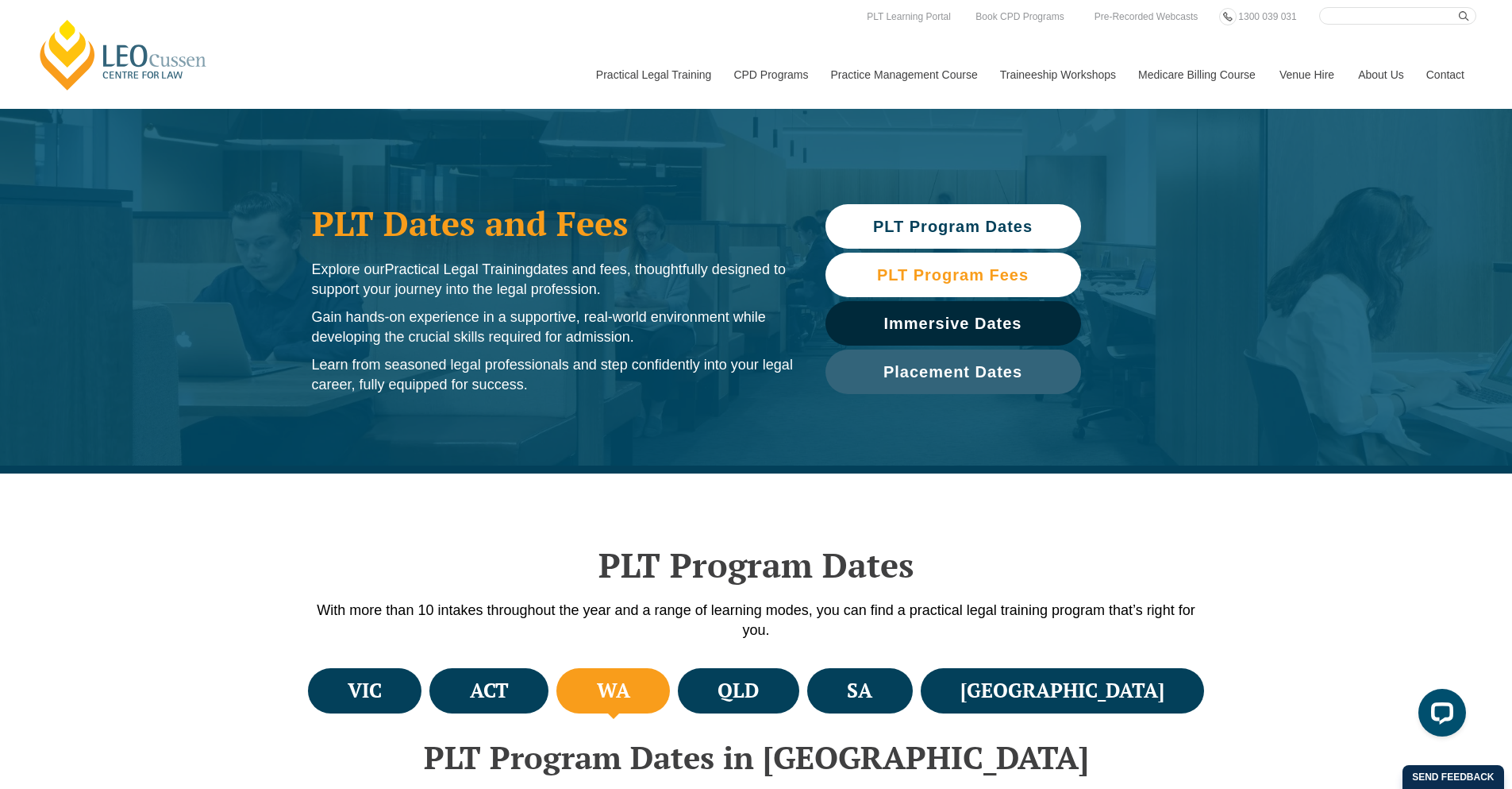
click at [941, 274] on span "PLT Program Fees" at bounding box center [953, 275] width 151 height 16
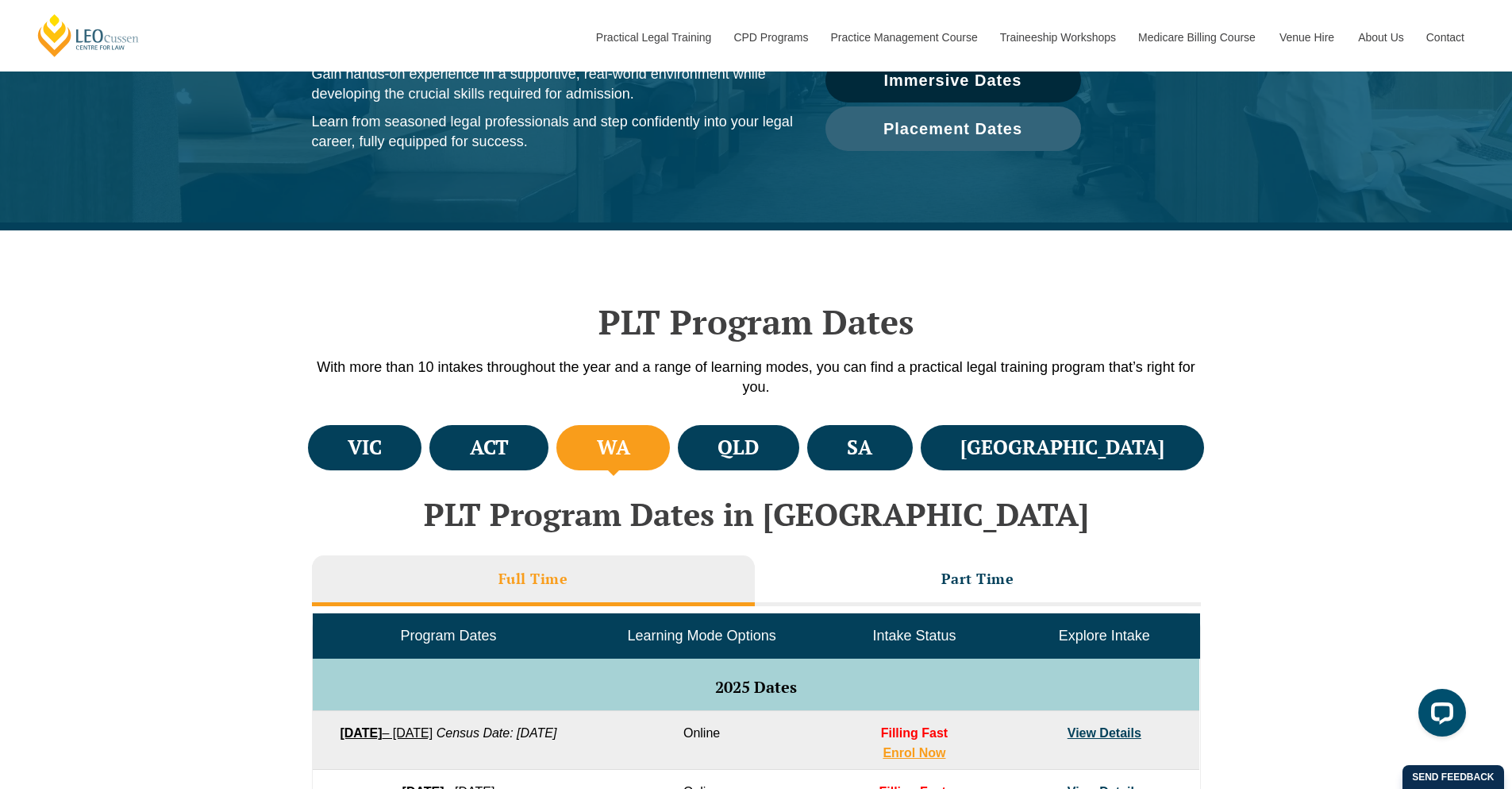
scroll to position [58, 0]
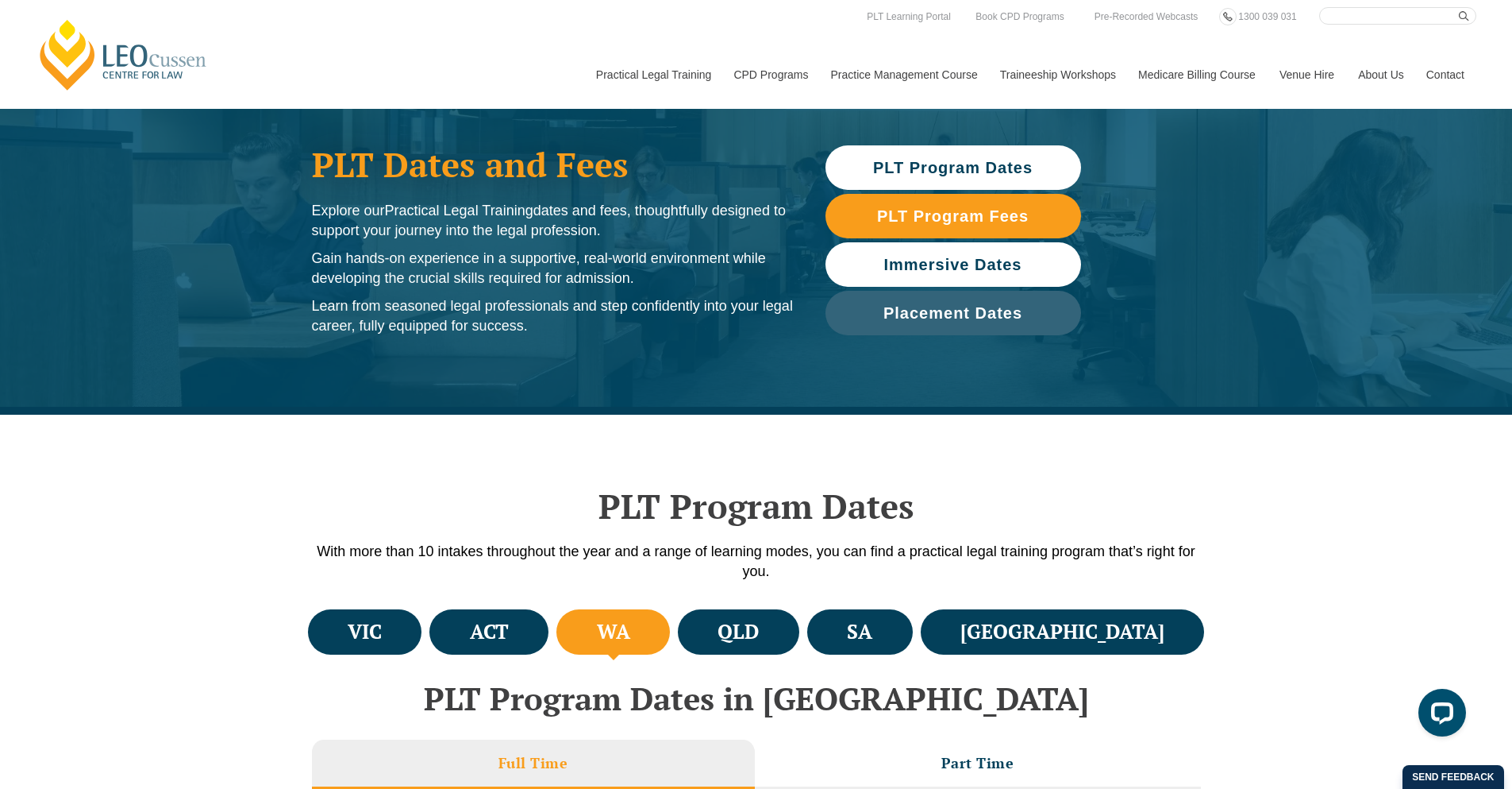
click at [916, 263] on span "Immersive Dates" at bounding box center [953, 264] width 138 height 16
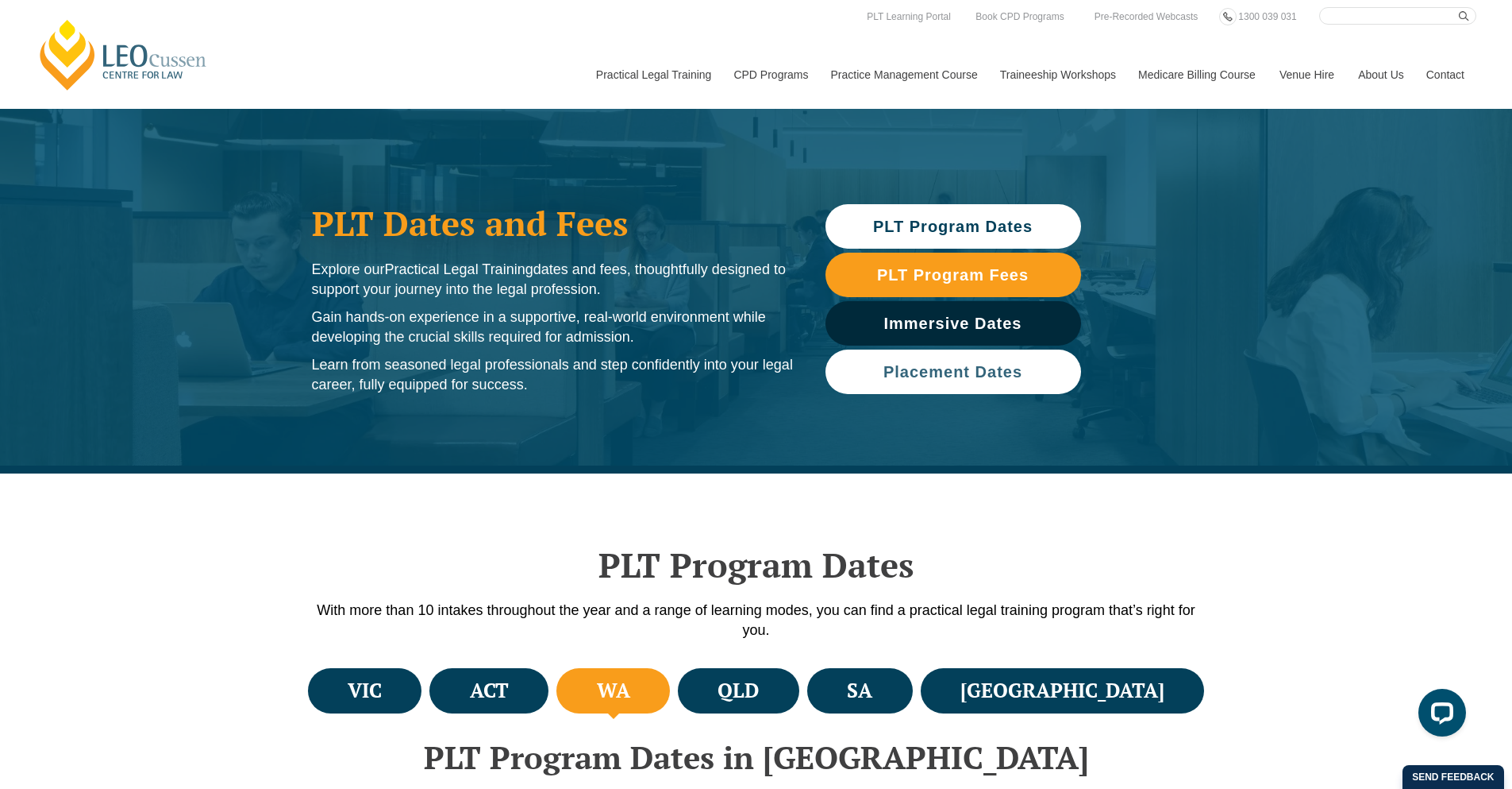
click at [916, 370] on span "Placement Dates" at bounding box center [953, 371] width 139 height 16
